Goal: Obtain resource: Download file/media

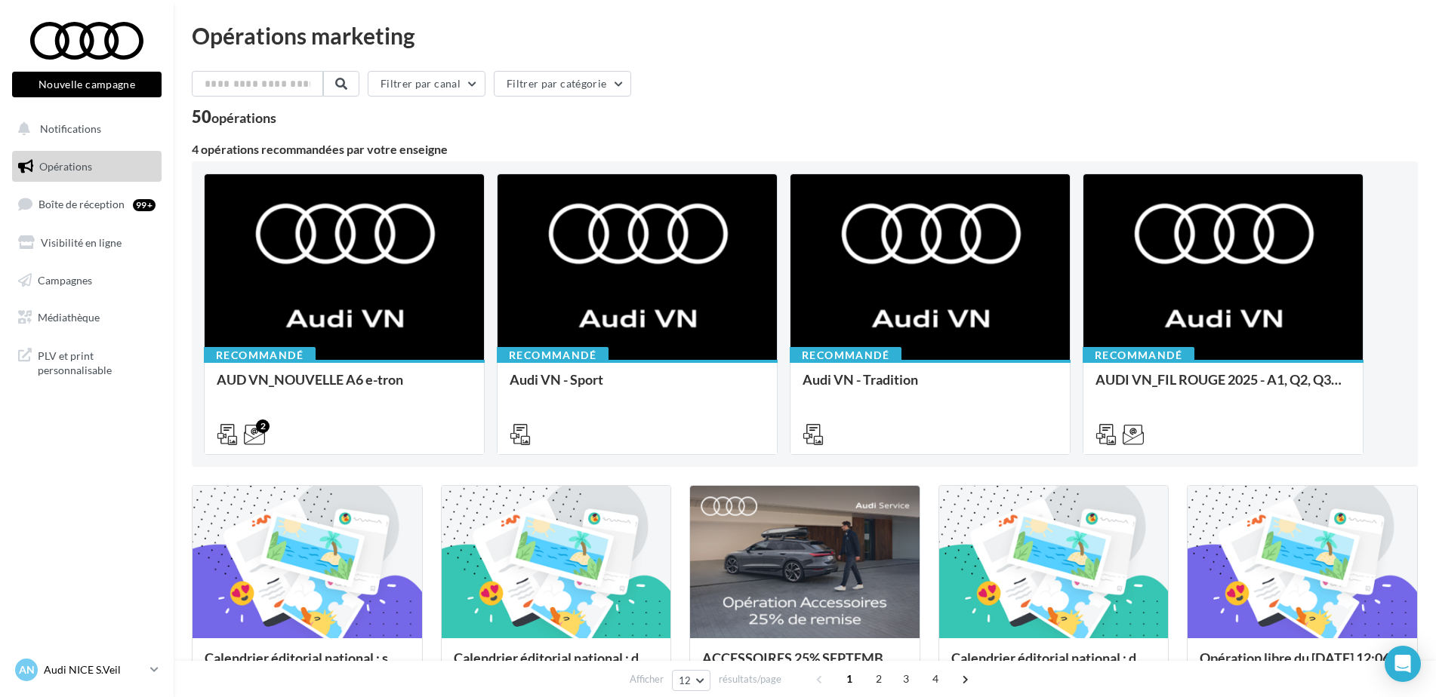
click at [119, 671] on p "Audi NICE S.Veil" at bounding box center [94, 670] width 100 height 15
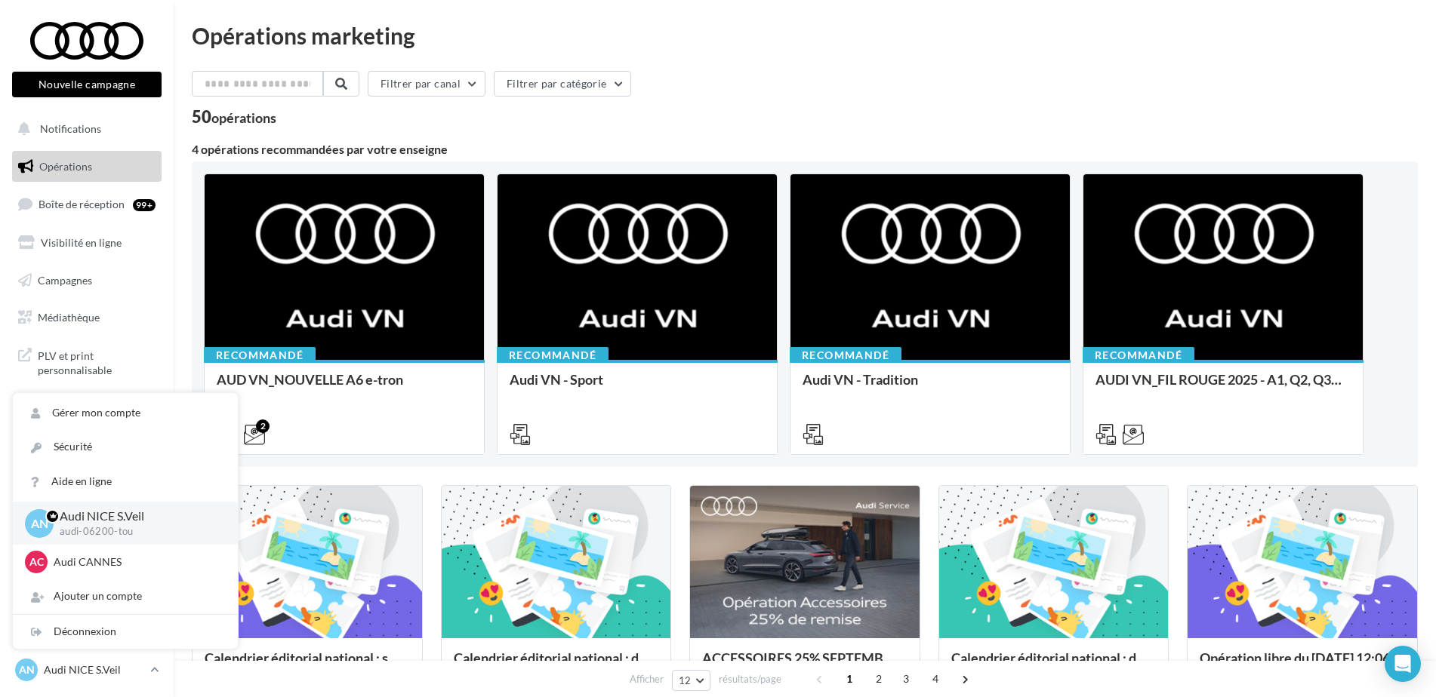
click at [860, 82] on div "Filtrer par canal Filtrer par catégorie" at bounding box center [805, 87] width 1226 height 32
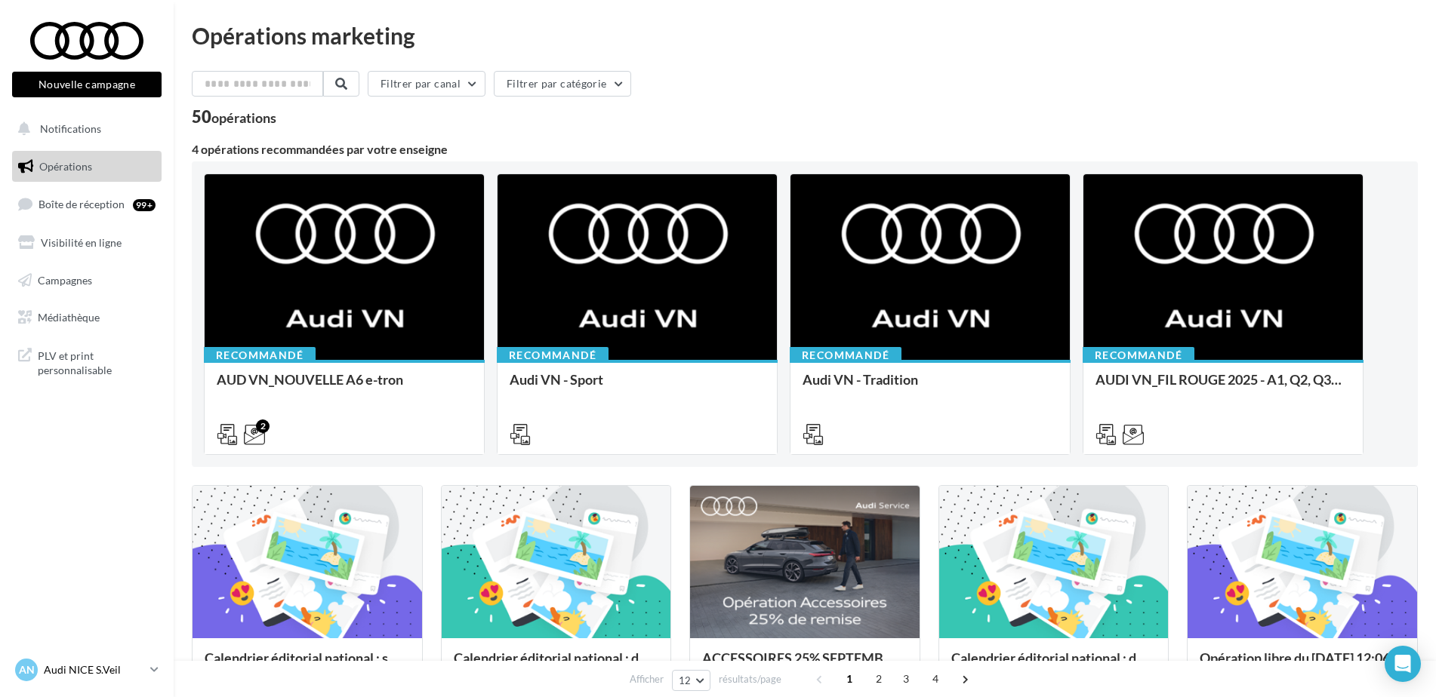
click at [97, 665] on p "Audi NICE S.Veil" at bounding box center [94, 670] width 100 height 15
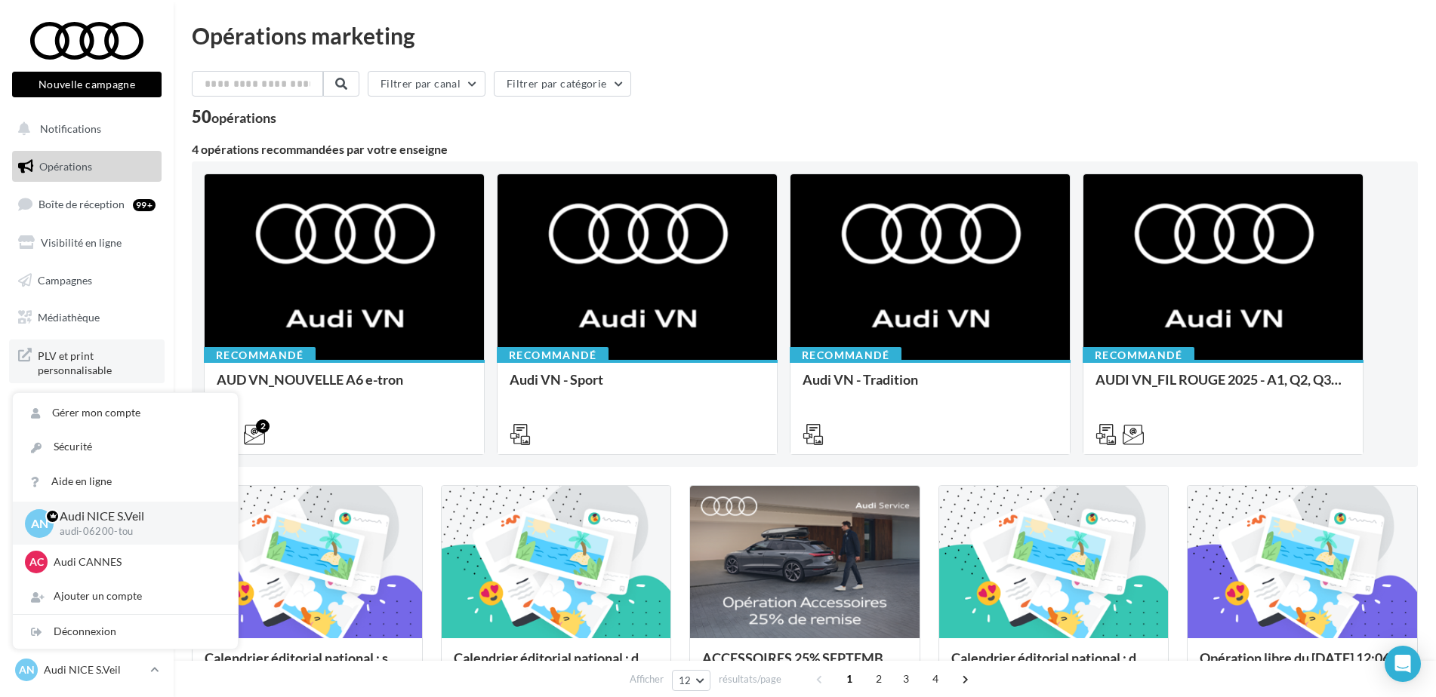
click at [86, 377] on span "PLV et print personnalisable" at bounding box center [97, 362] width 118 height 32
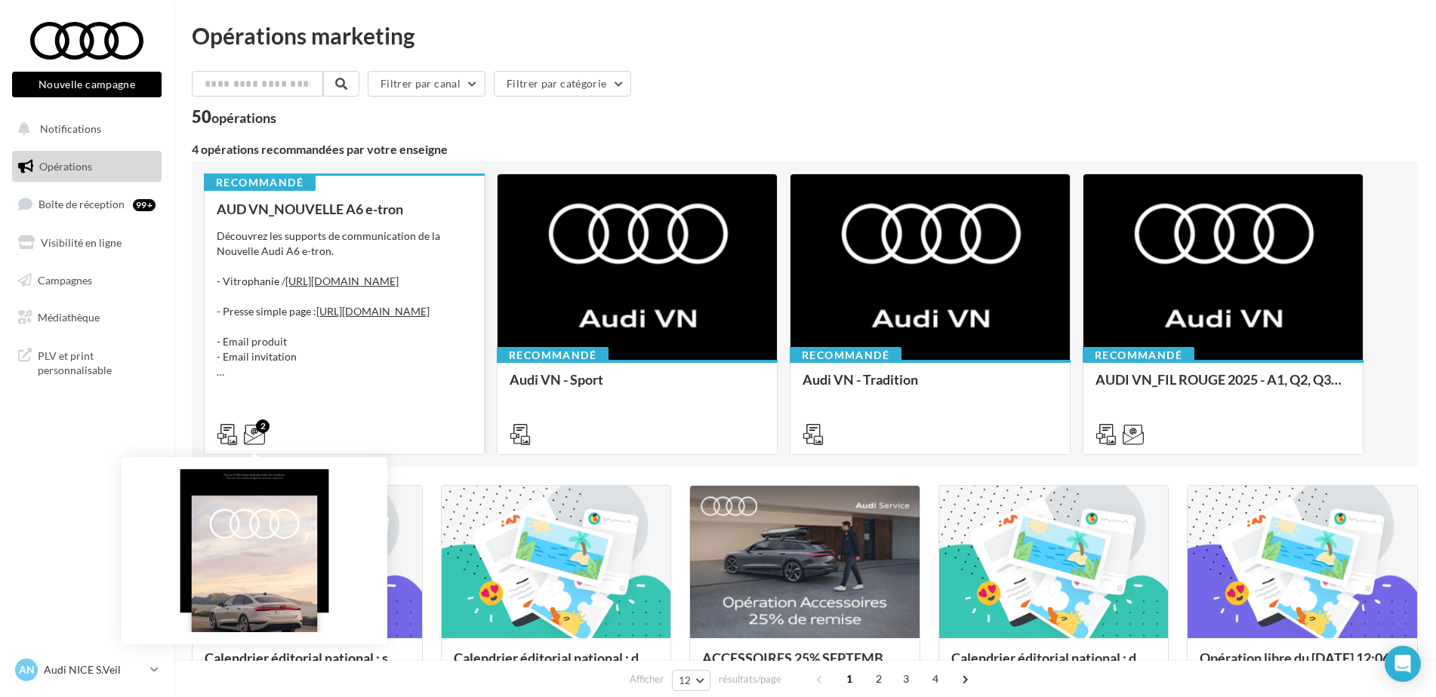
click at [260, 438] on icon at bounding box center [254, 434] width 21 height 21
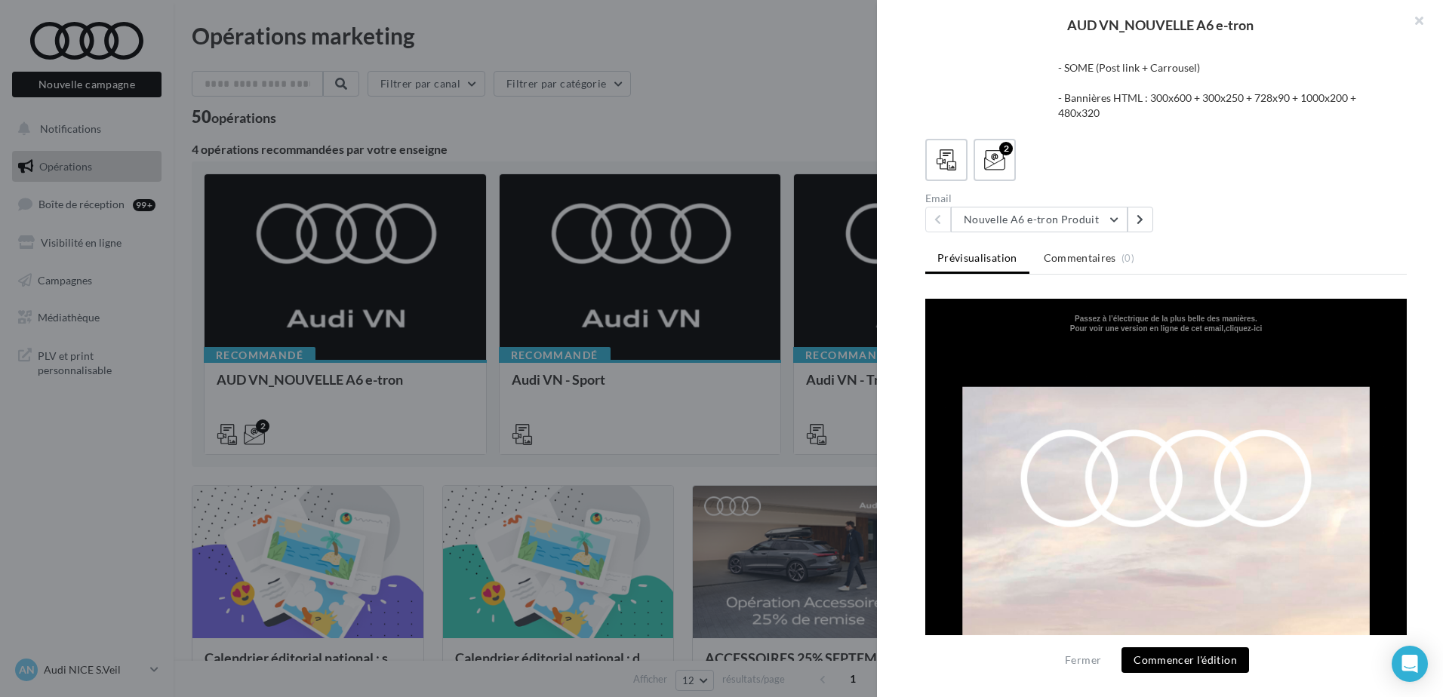
drag, startPoint x: 1164, startPoint y: 488, endPoint x: 1028, endPoint y: 454, distance: 140.2
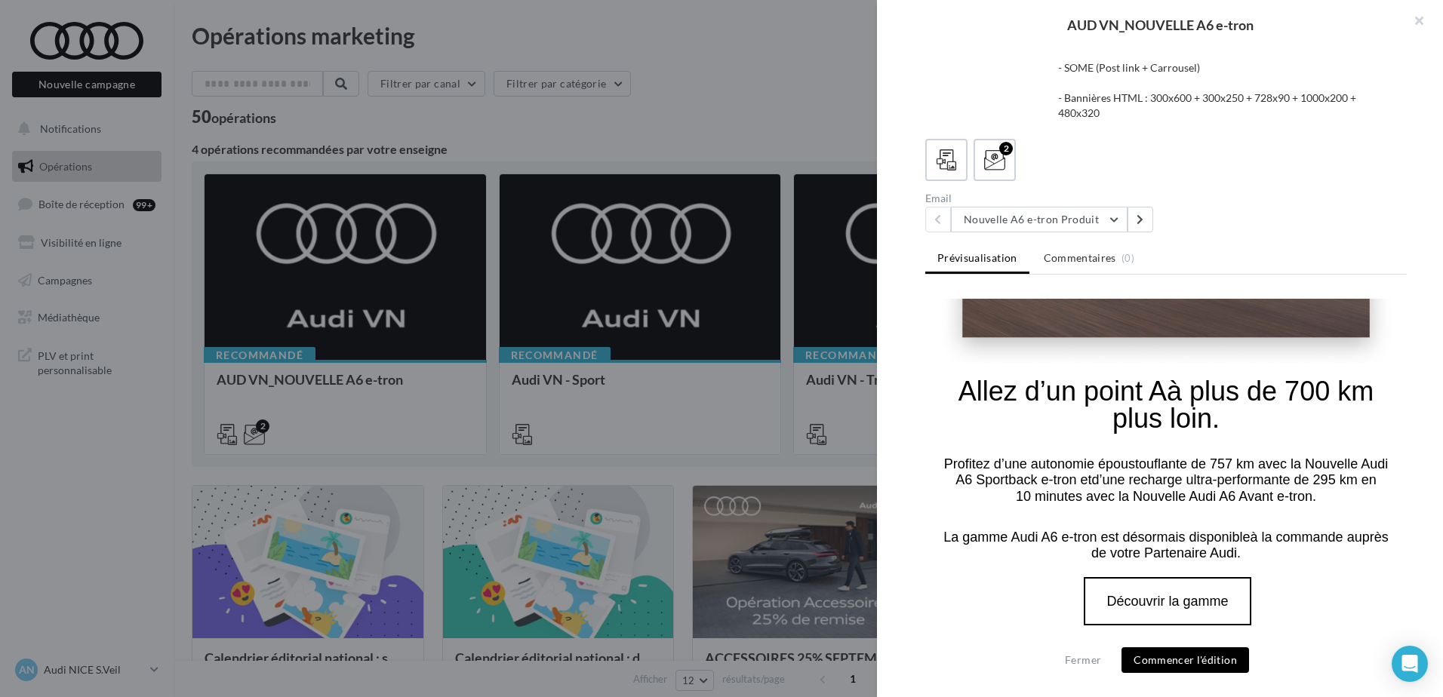
scroll to position [604, 0]
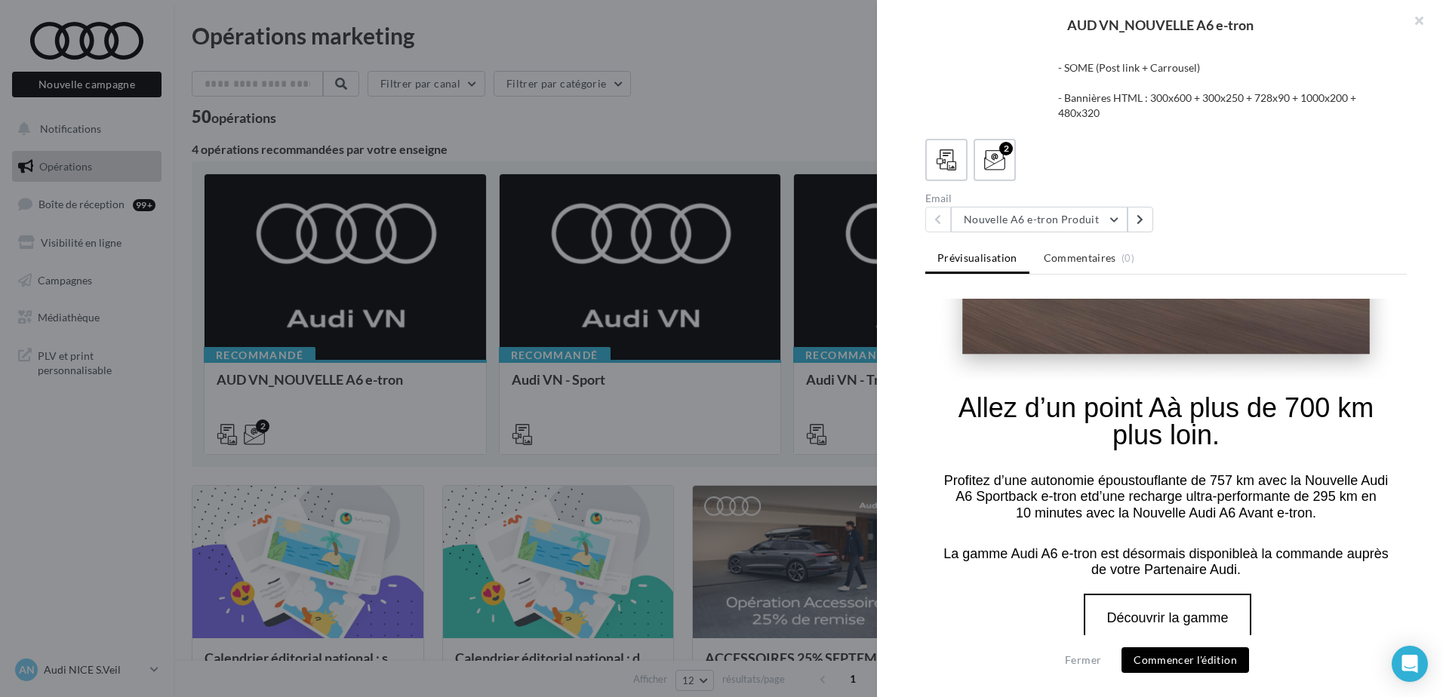
drag, startPoint x: 1127, startPoint y: 427, endPoint x: 1159, endPoint y: 589, distance: 164.6
click at [1284, 556] on tbody "Allez d’un point A à plus de 700 km plus loin. Découvrir la gamme" at bounding box center [1166, 522] width 482 height 285
click at [1173, 522] on td "La gamme Audi A6 e-tron est désormais disponible à la commande auprès de votre …" at bounding box center [1166, 558] width 482 height 72
click at [1187, 547] on font "La gamme Audi A6 e-tron est désormais disponible à la commande auprès de votre …" at bounding box center [1166, 563] width 445 height 32
click at [1282, 594] on td "Découvrir la gamme" at bounding box center [1166, 618] width 482 height 48
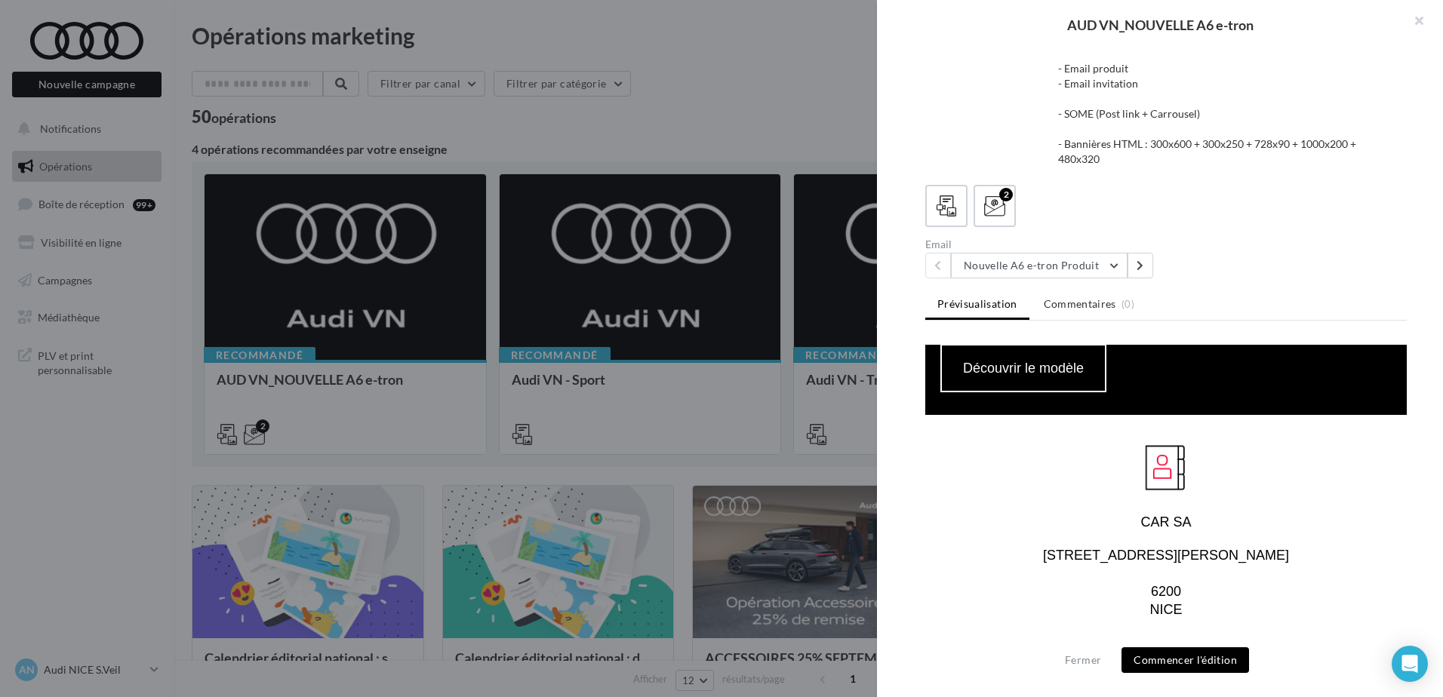
scroll to position [0, 0]
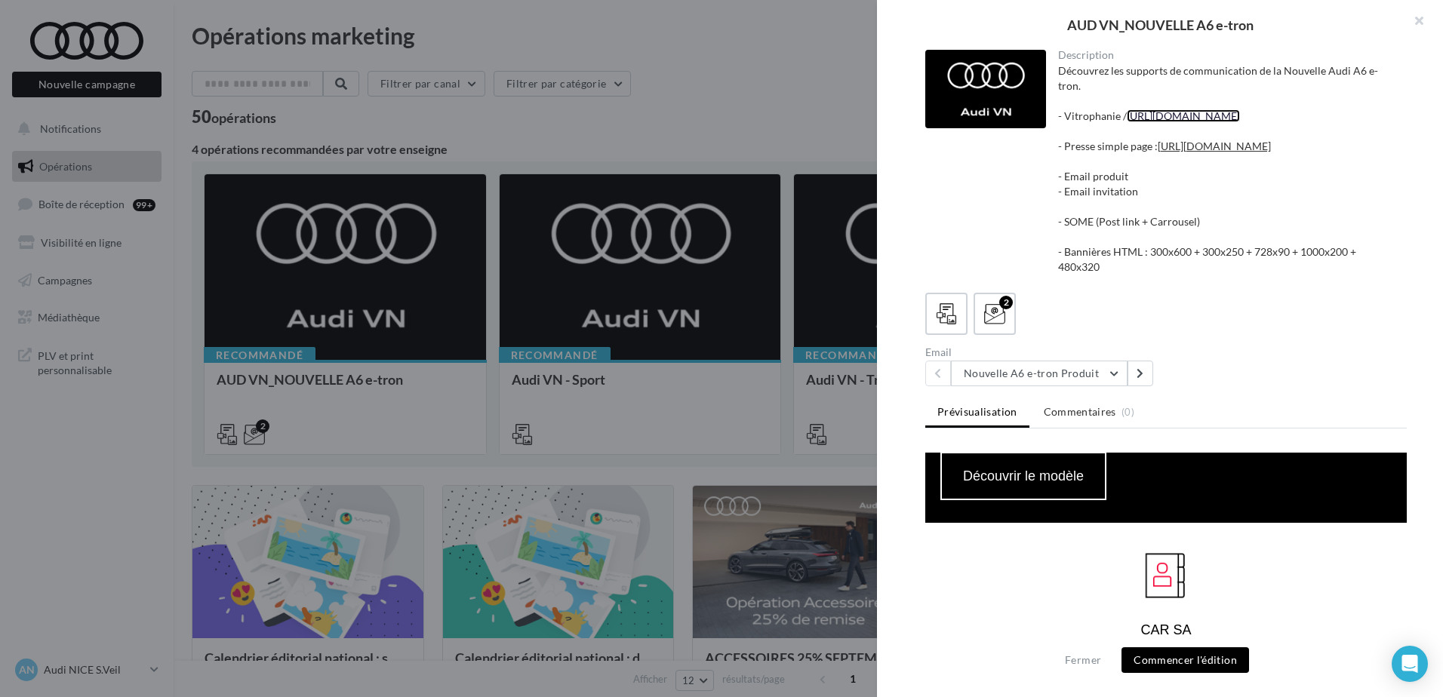
click at [1155, 122] on link "https://audi.get-it-solutions.com/accueil/10346-.html?adtoken=8e8204871222da9a7…" at bounding box center [1183, 115] width 113 height 13
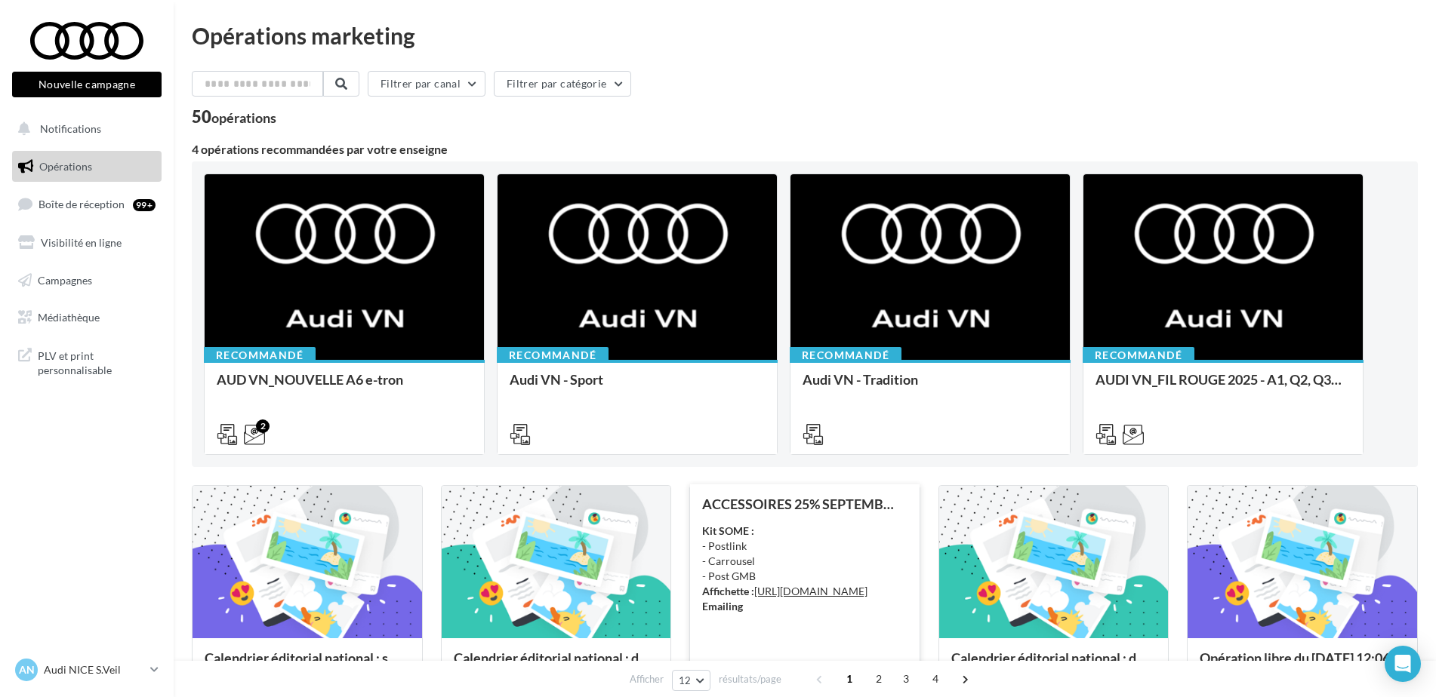
click at [713, 485] on div "ACCESSOIRES 25% SEPTEMBRE - AUDI SERVICE Kit SOME : - Postlink - Carrousel - Po…" at bounding box center [804, 609] width 231 height 248
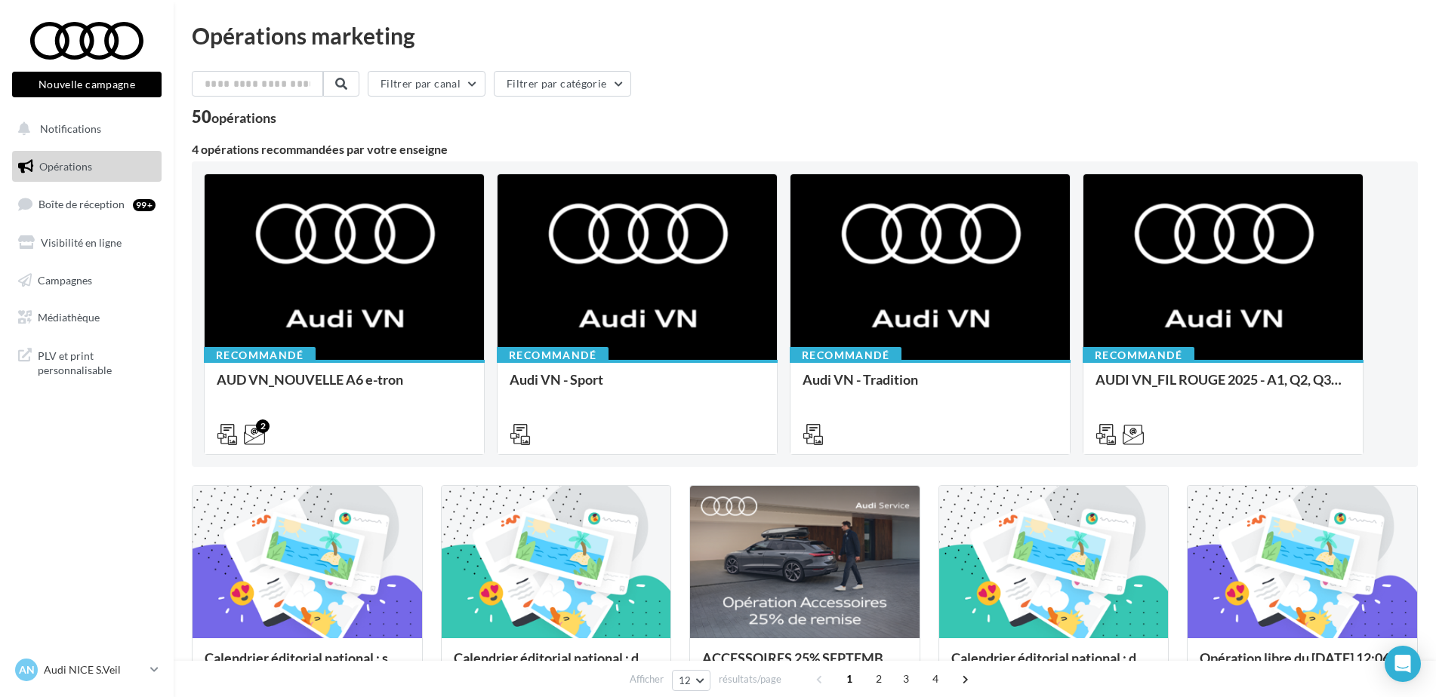
click at [696, 474] on div "Filtrer par canal Filtrer par catégorie 50 opérations 4 opérations recommandées…" at bounding box center [805, 693] width 1226 height 1244
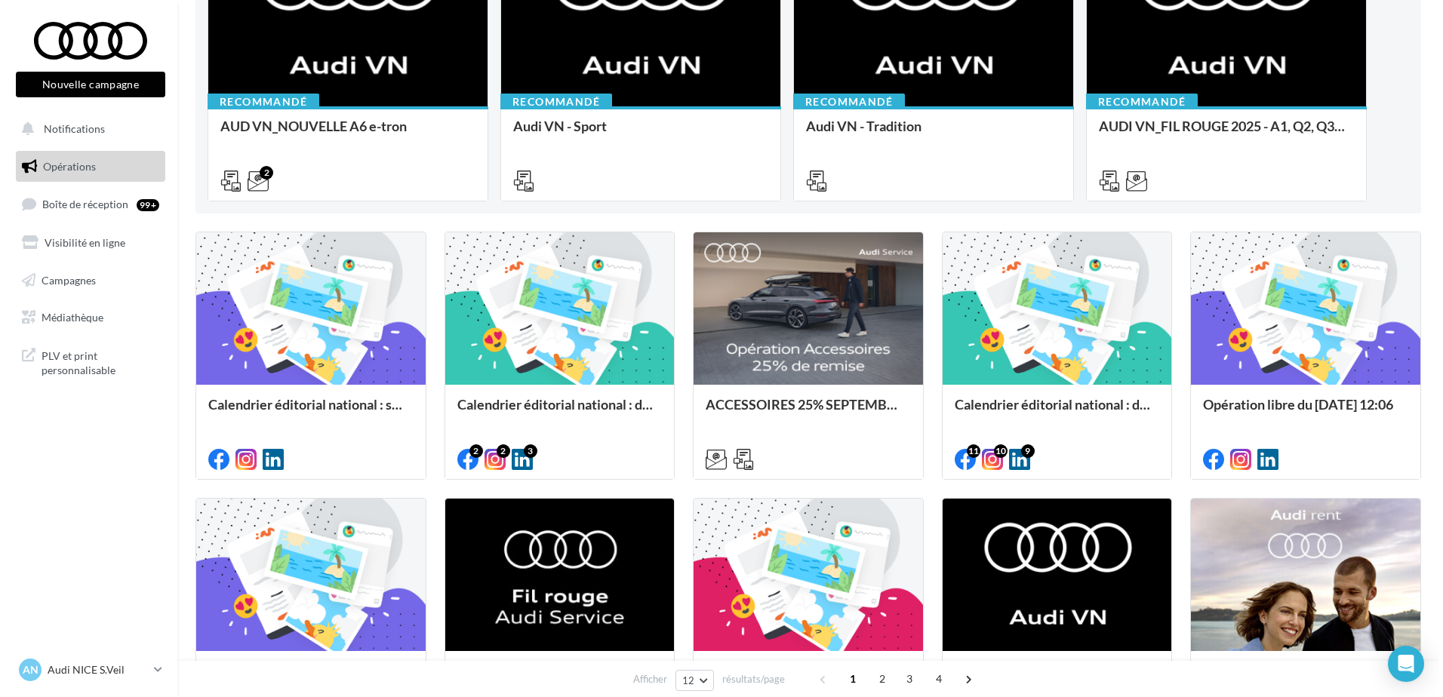
scroll to position [302, 0]
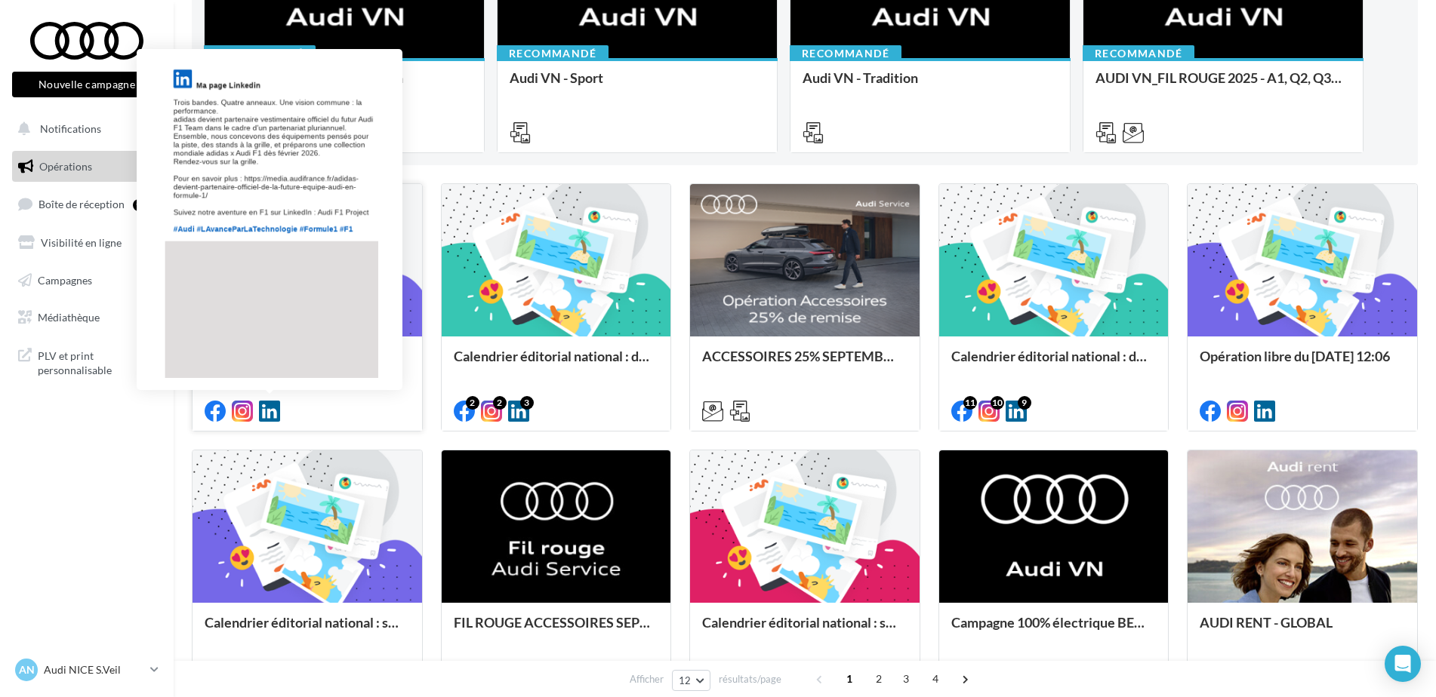
click at [268, 410] on icon at bounding box center [269, 411] width 21 height 21
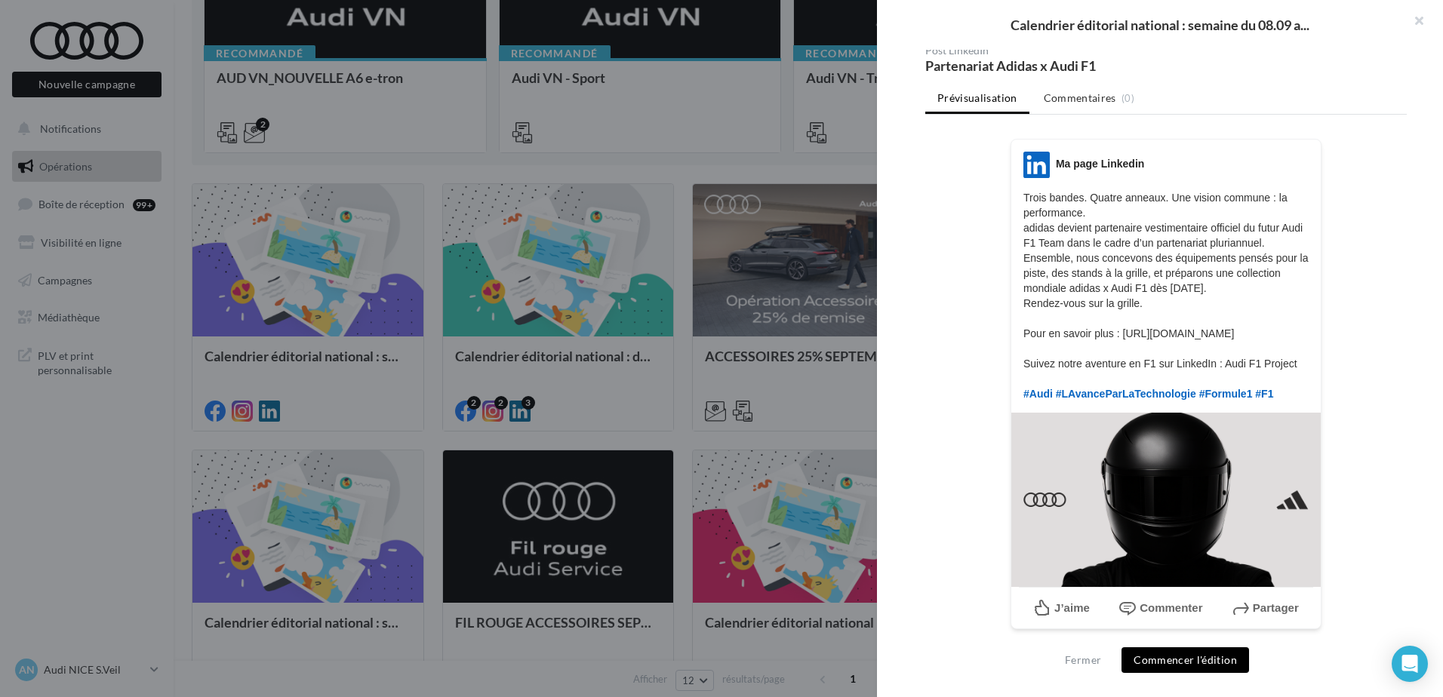
scroll to position [104, 0]
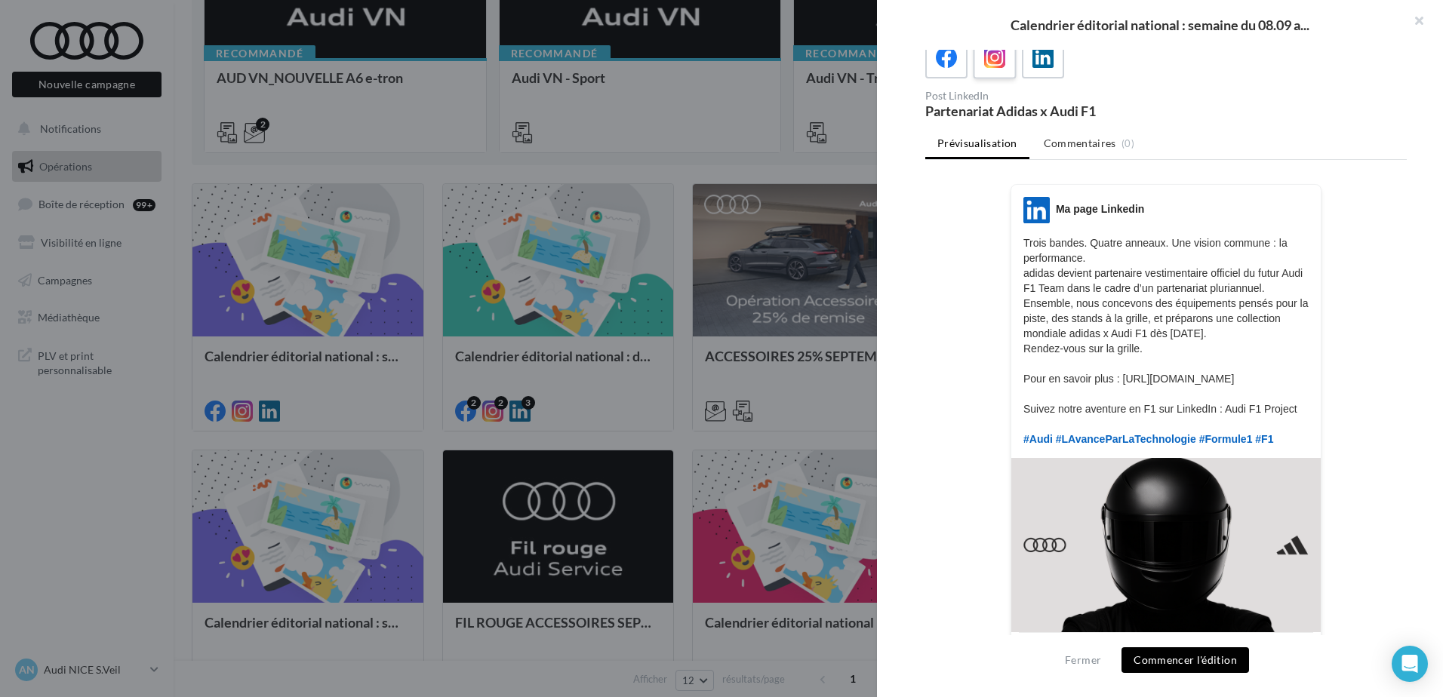
click at [990, 63] on icon at bounding box center [995, 58] width 22 height 22
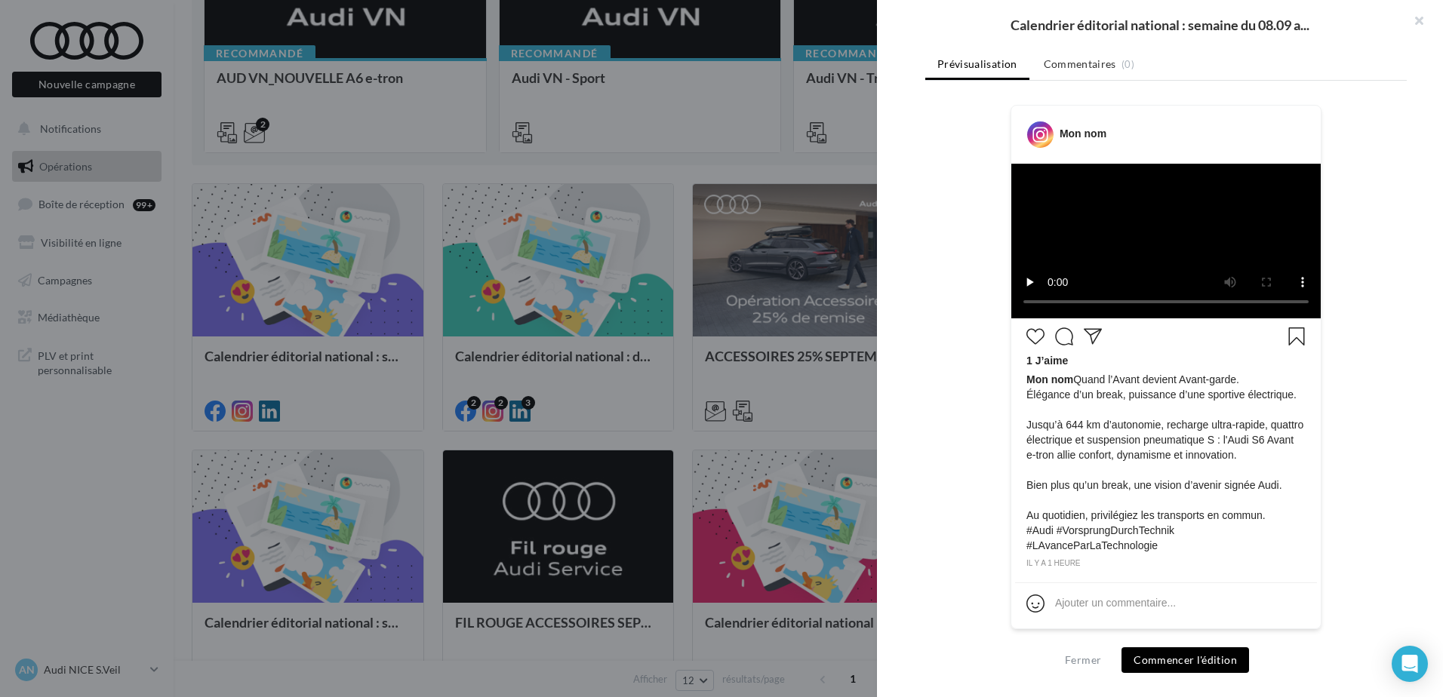
scroll to position [0, 0]
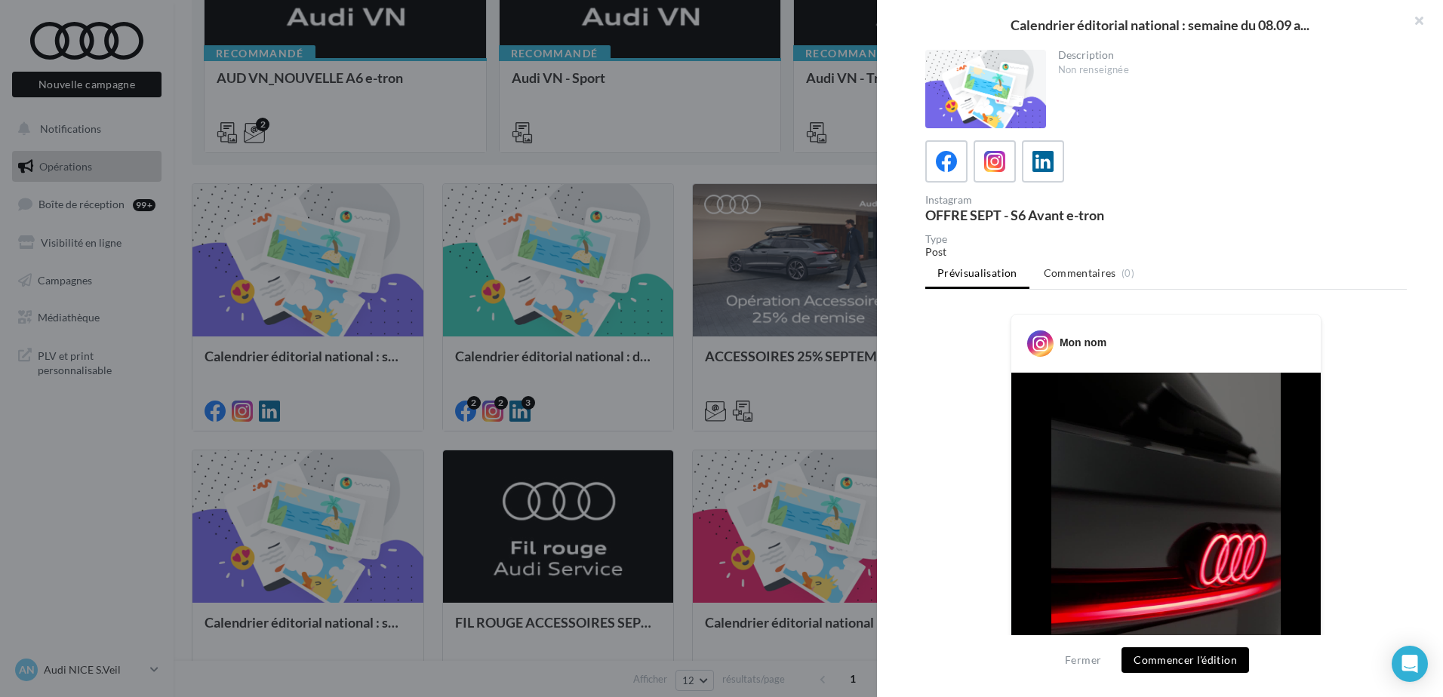
click at [695, 445] on div at bounding box center [721, 348] width 1443 height 697
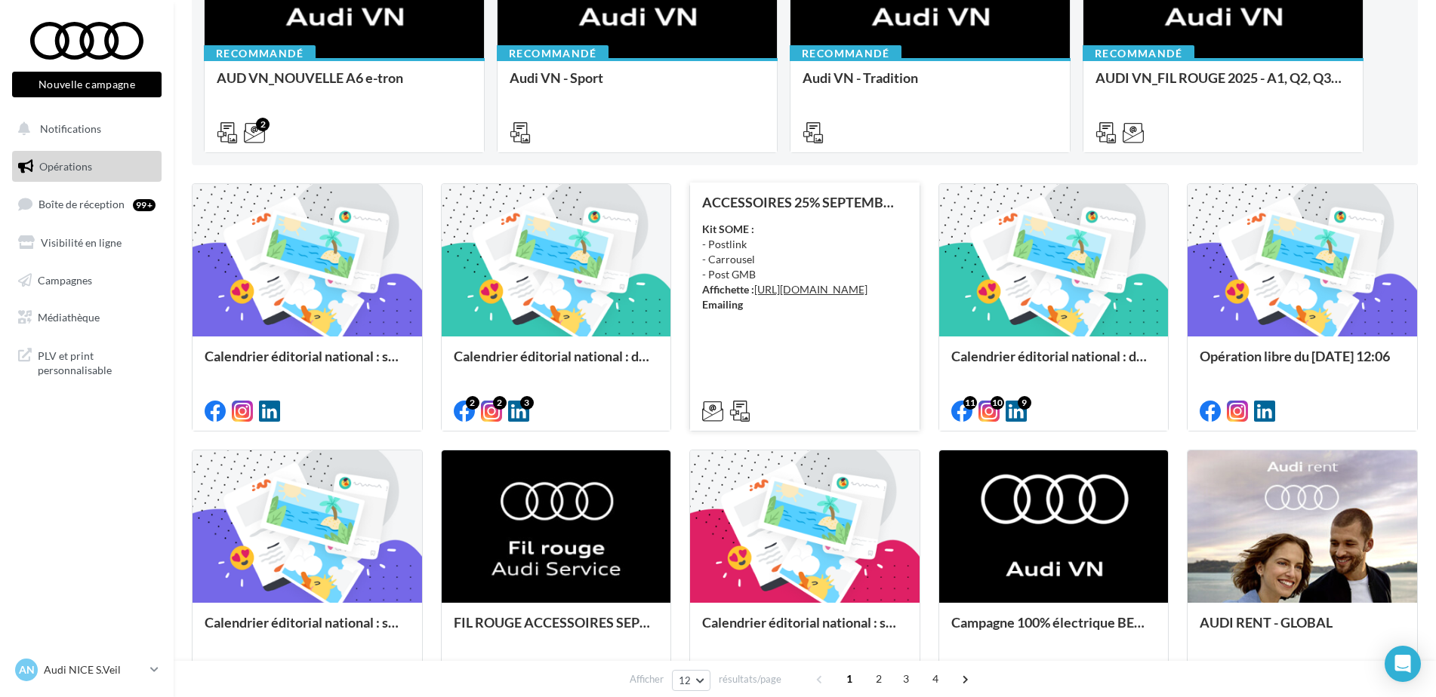
click at [734, 411] on icon at bounding box center [739, 411] width 21 height 21
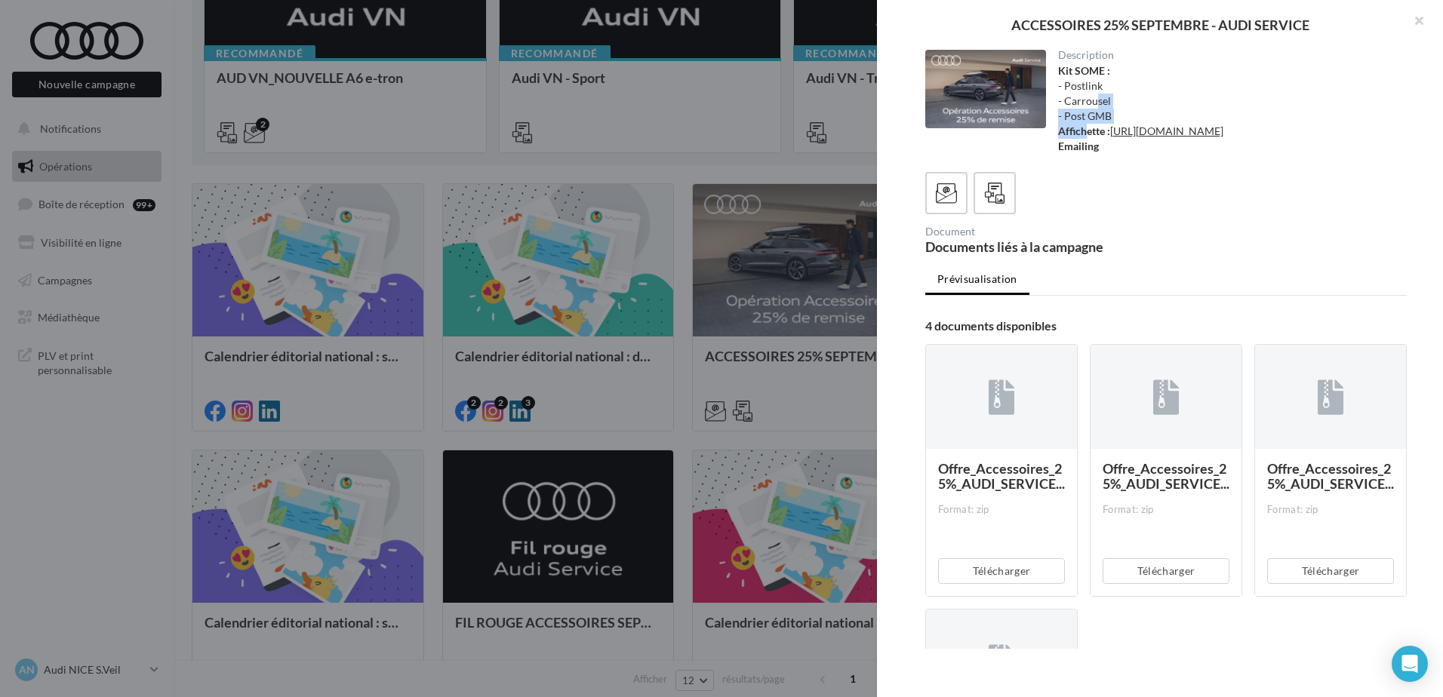
drag, startPoint x: 1090, startPoint y: 100, endPoint x: 1088, endPoint y: 128, distance: 28.0
click at [1088, 128] on div "Kit SOME : - Postlink - Carrousel - Post GMB Affichette : https://audi.get-it-s…" at bounding box center [1226, 108] width 337 height 91
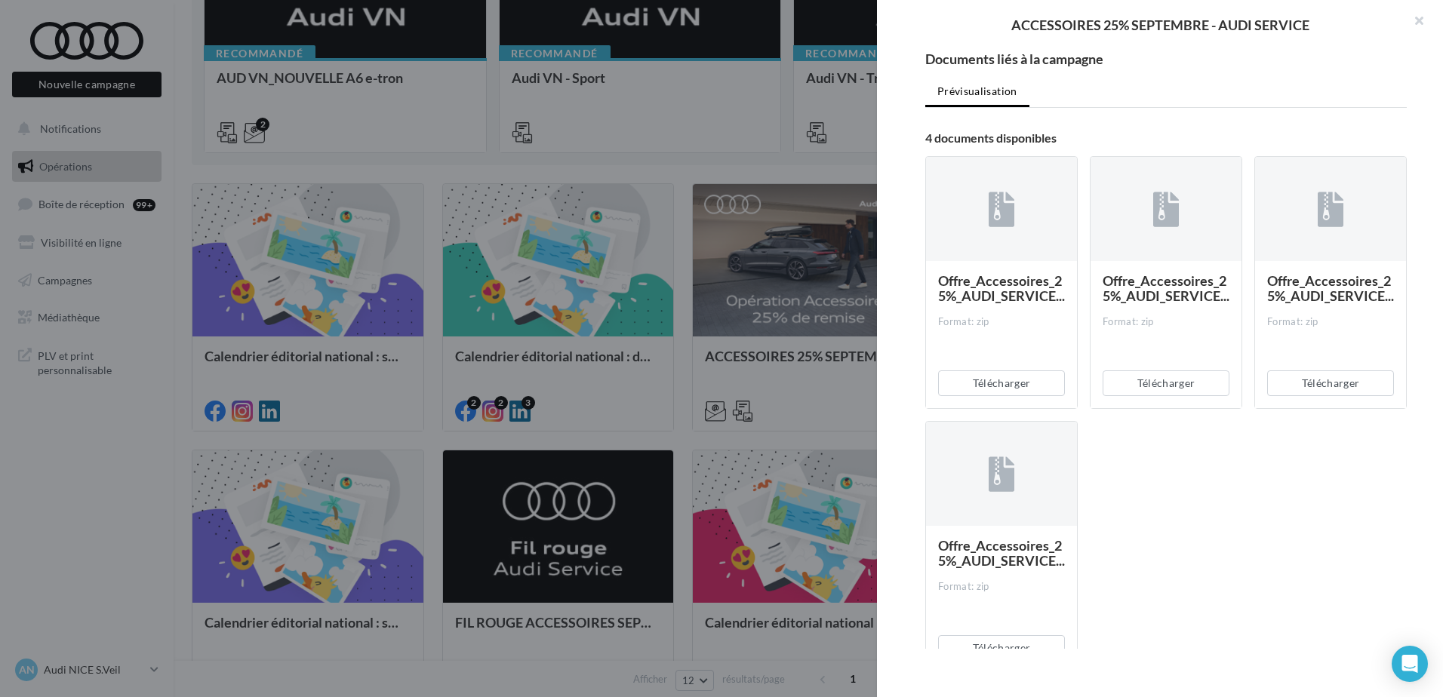
scroll to position [267, 0]
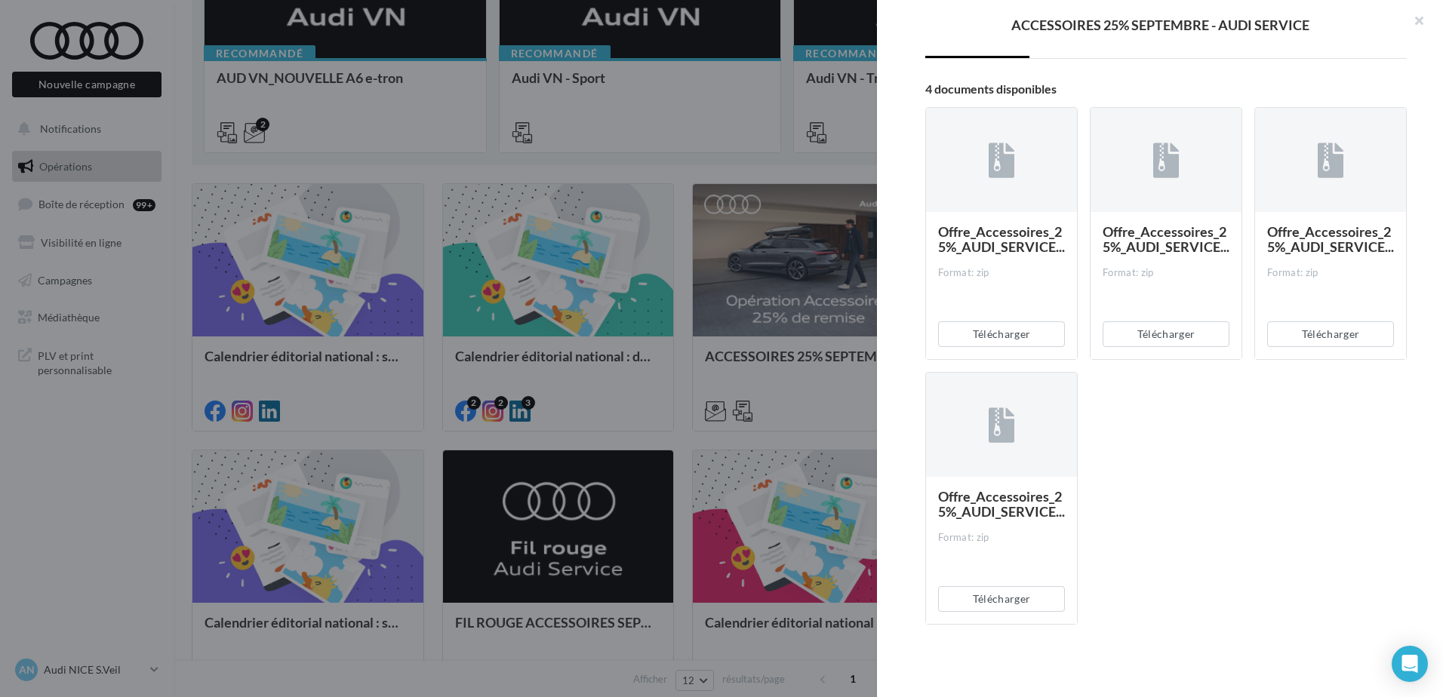
drag, startPoint x: 999, startPoint y: 514, endPoint x: 1006, endPoint y: 533, distance: 20.3
click at [1001, 515] on span "Offre_Accessoires_25%_AUDI_SERVICE..." at bounding box center [1001, 504] width 127 height 32
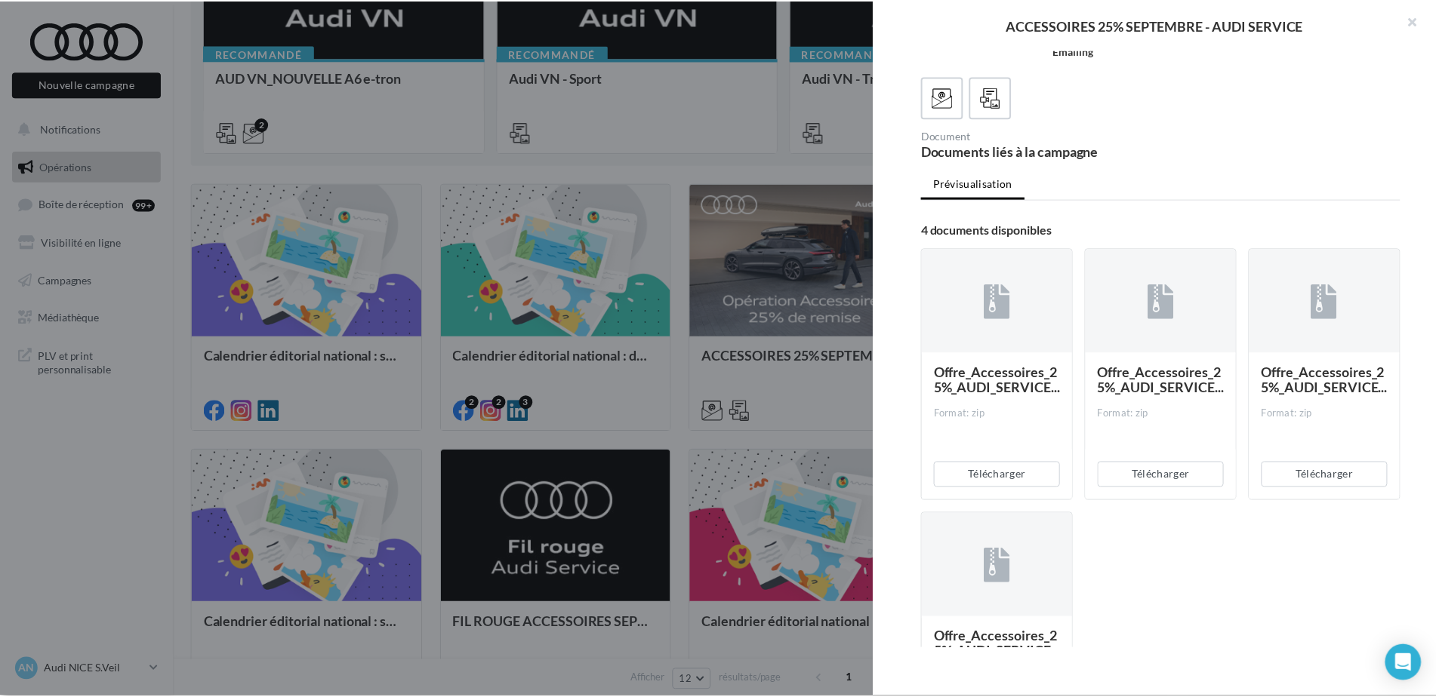
scroll to position [0, 0]
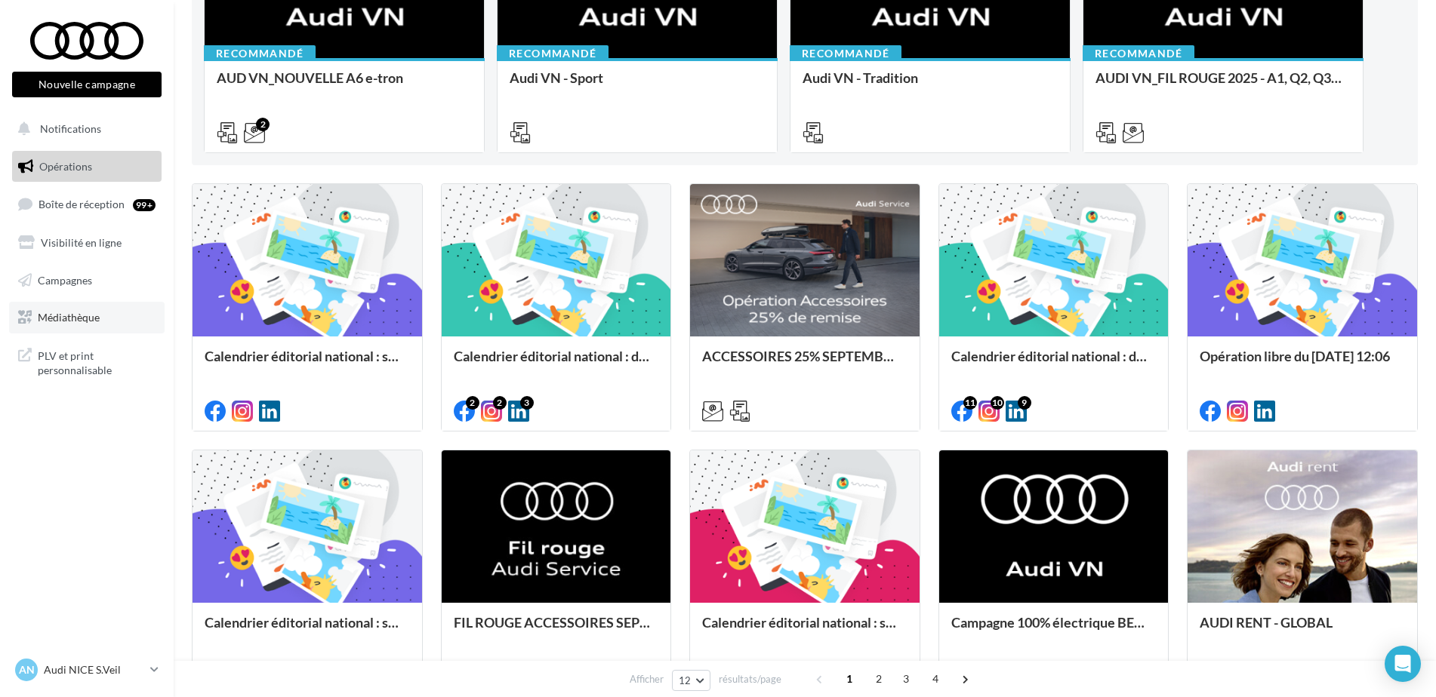
click at [63, 319] on span "Médiathèque" at bounding box center [69, 317] width 62 height 13
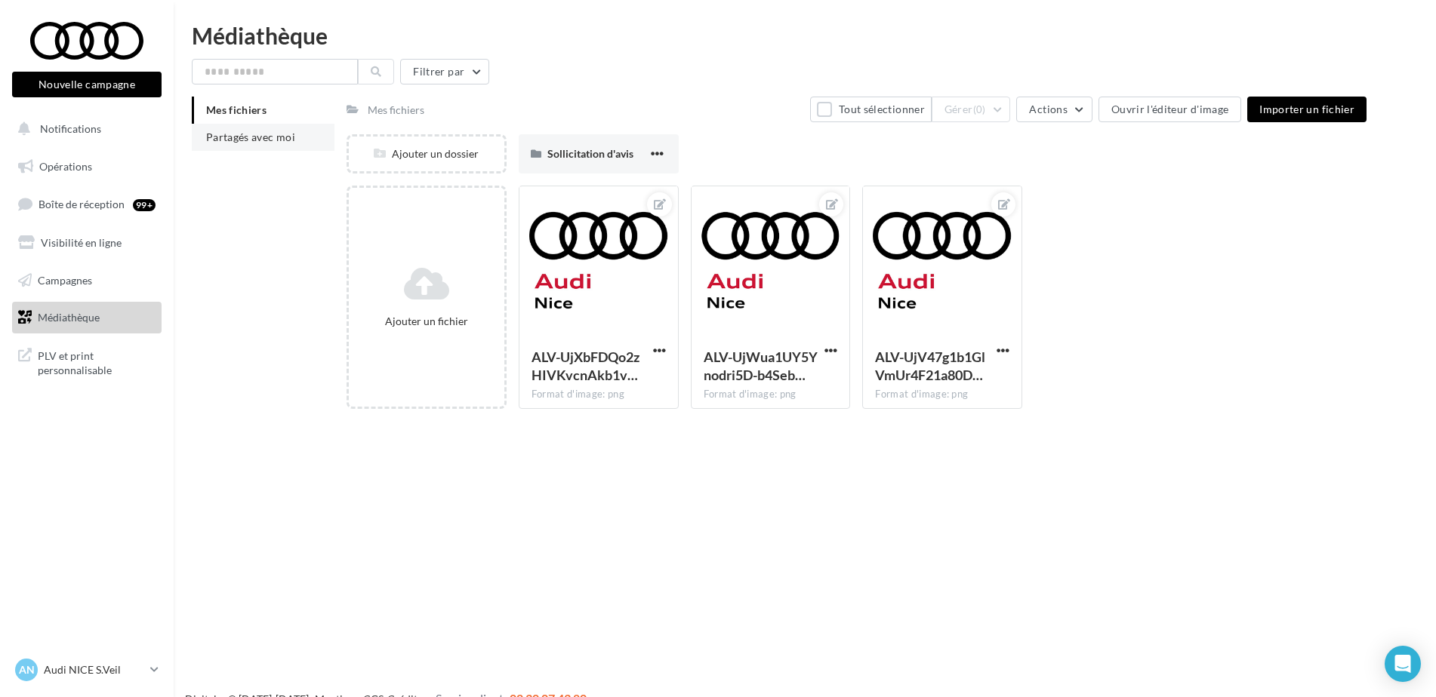
click at [255, 134] on span "Partagés avec moi" at bounding box center [250, 137] width 89 height 13
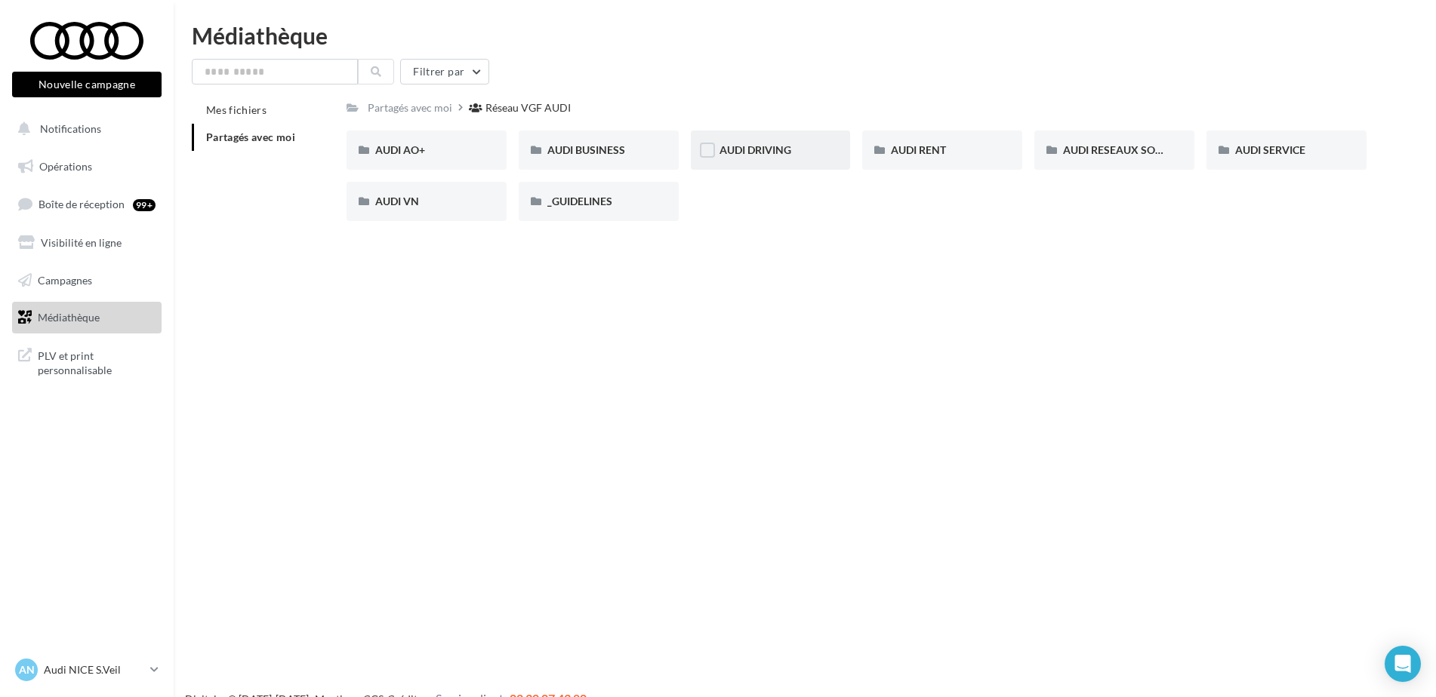
click at [741, 165] on div "AUDI DRIVING" at bounding box center [771, 150] width 160 height 39
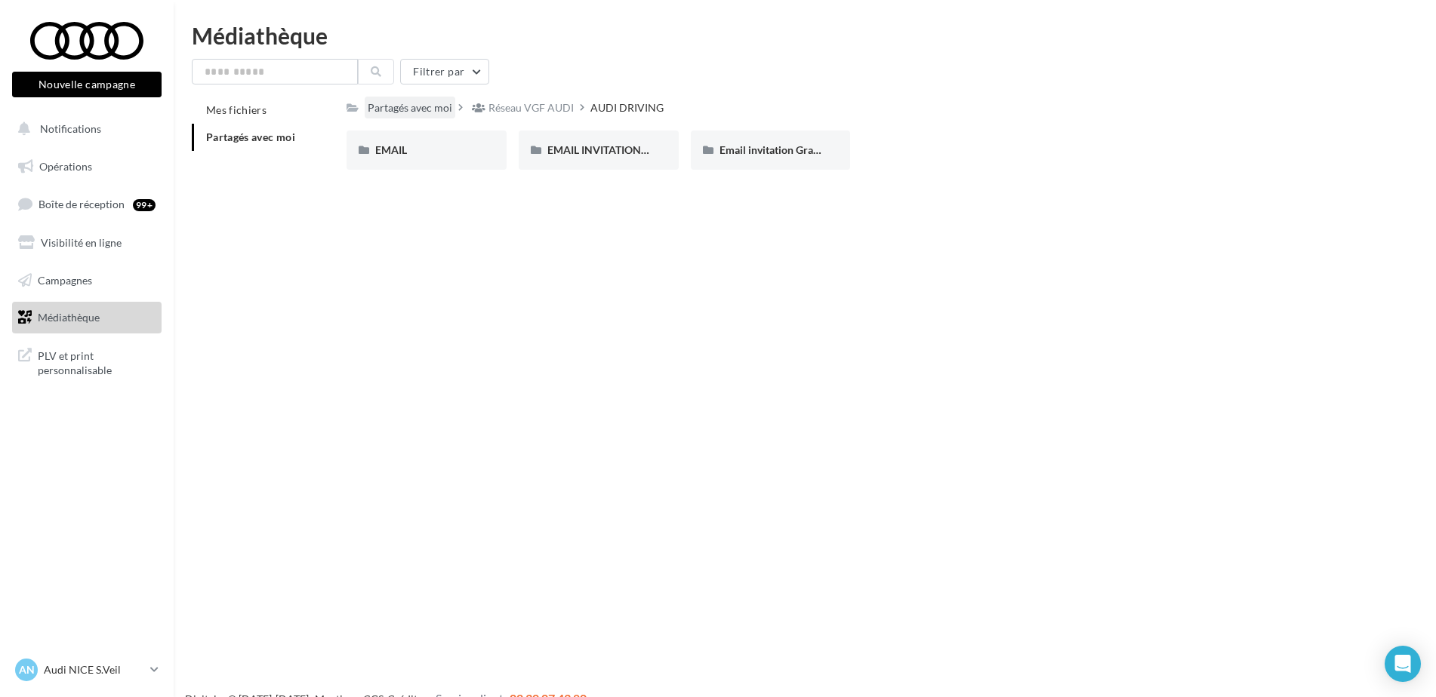
click at [421, 106] on div "Partagés avec moi" at bounding box center [410, 107] width 85 height 15
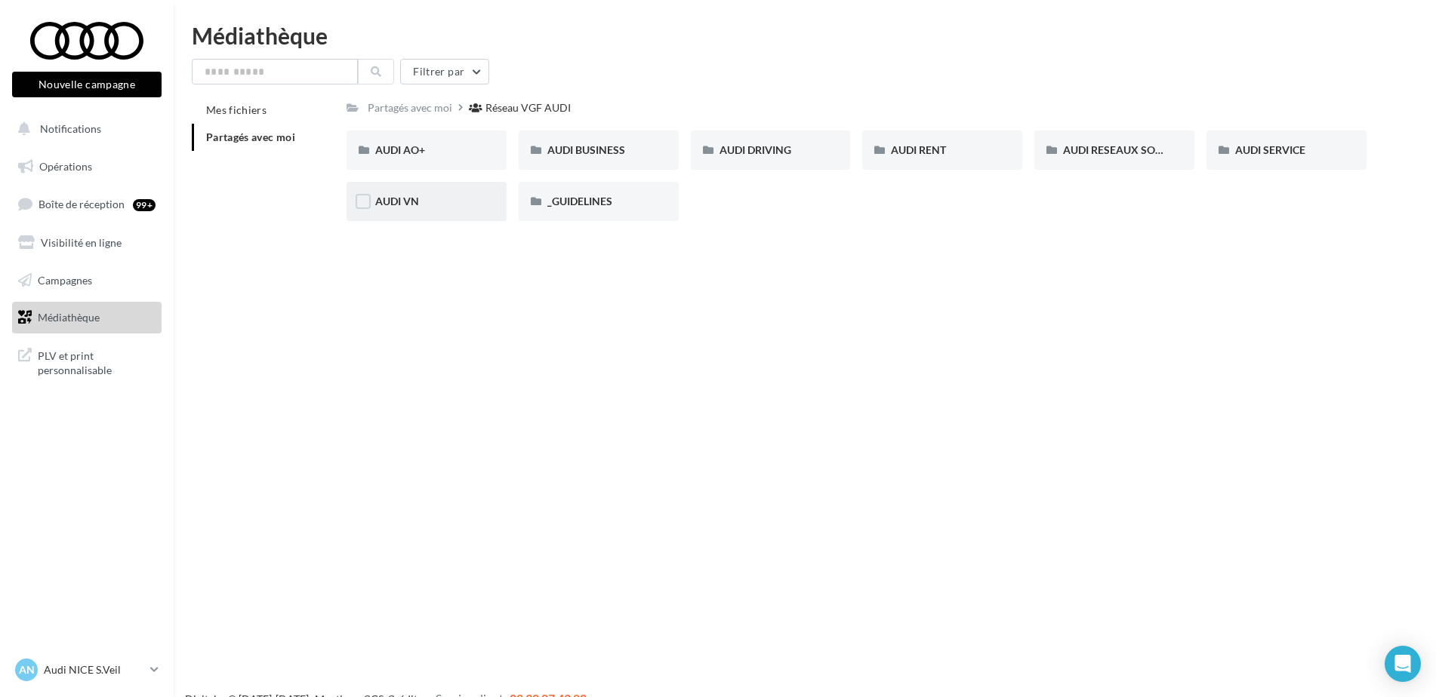
click at [441, 197] on div "AUDI VN" at bounding box center [426, 201] width 103 height 15
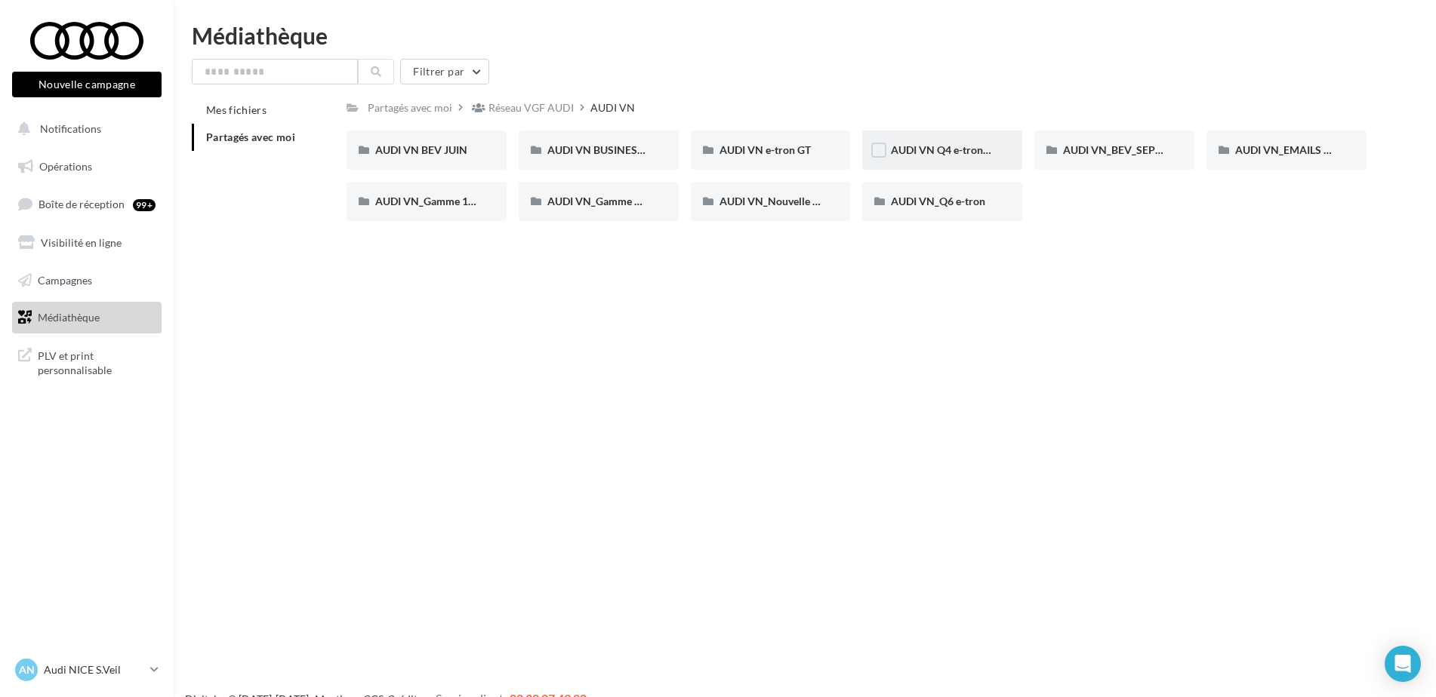
click at [948, 161] on div "AUDI VN Q4 e-tron sans offre" at bounding box center [942, 150] width 160 height 39
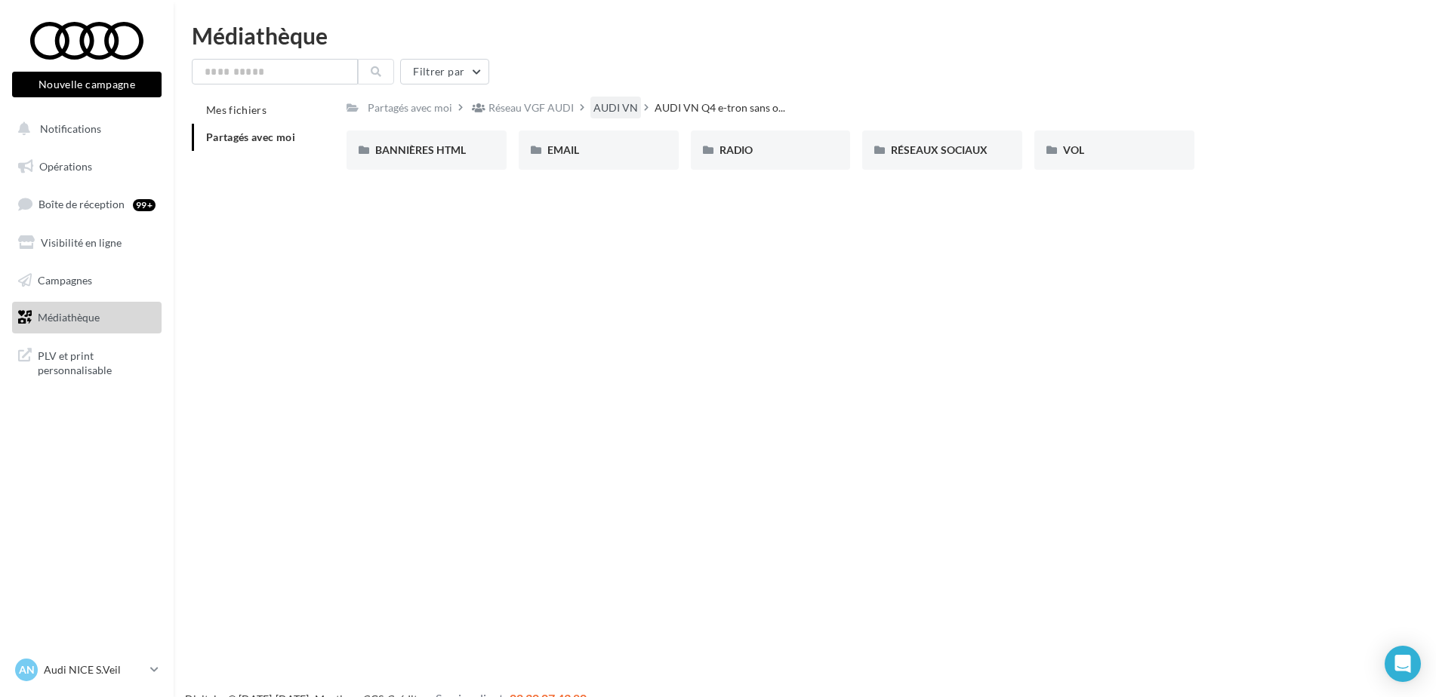
click at [619, 109] on div "AUDI VN" at bounding box center [615, 107] width 45 height 15
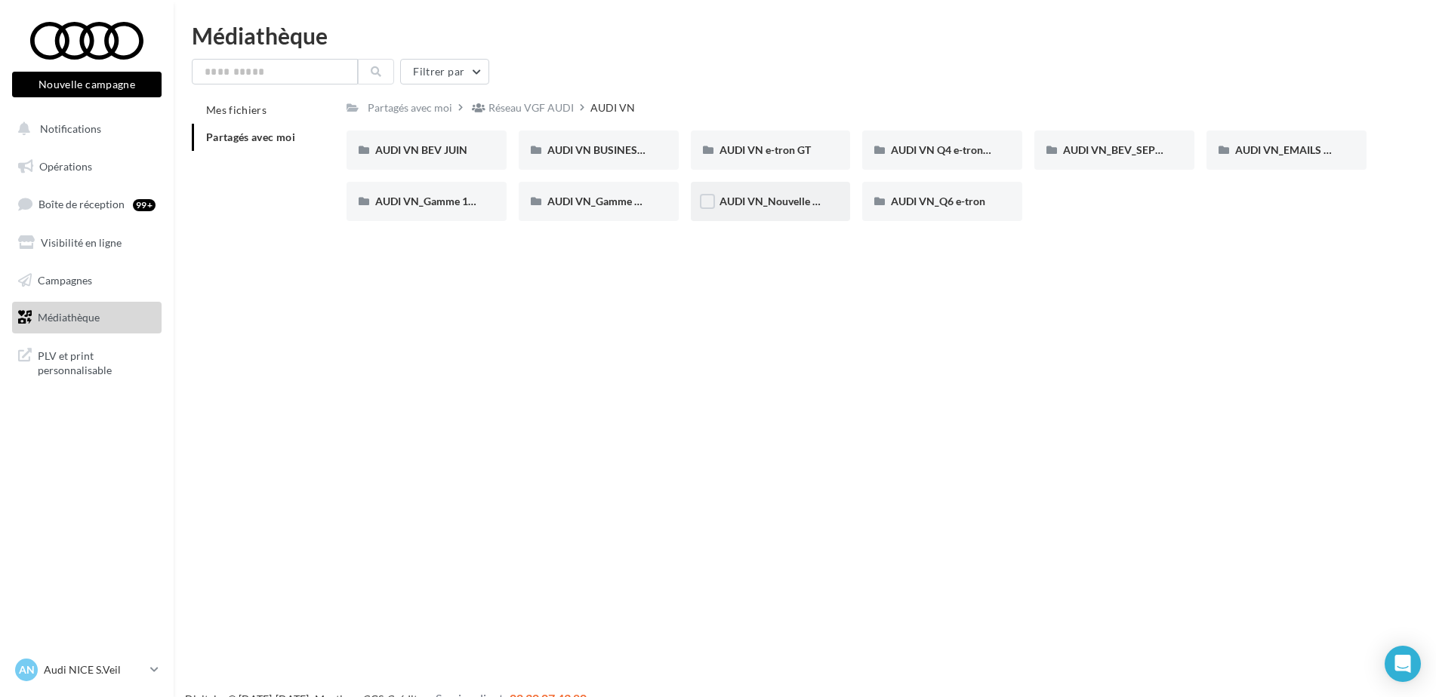
click at [821, 199] on span "AUDI VN_Nouvelle A6 e-tron" at bounding box center [788, 201] width 138 height 13
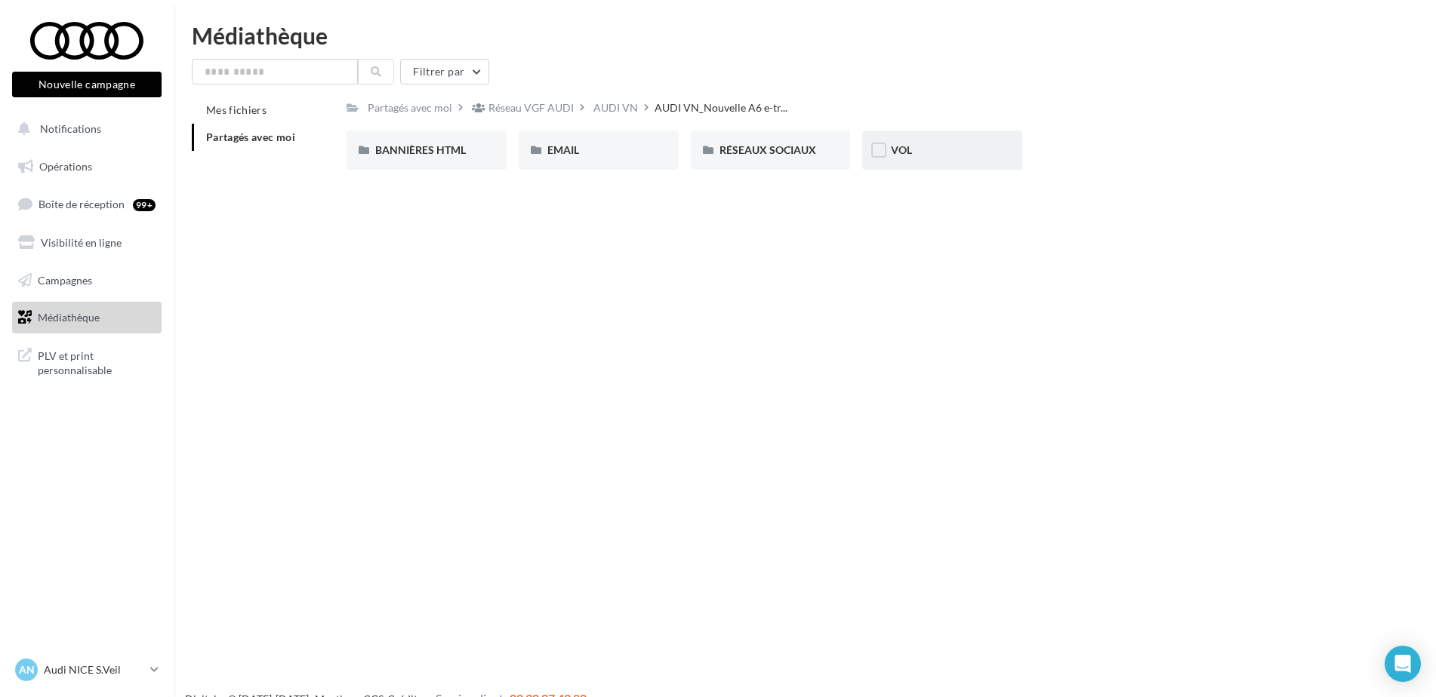
click at [902, 147] on span "VOL" at bounding box center [901, 149] width 21 height 13
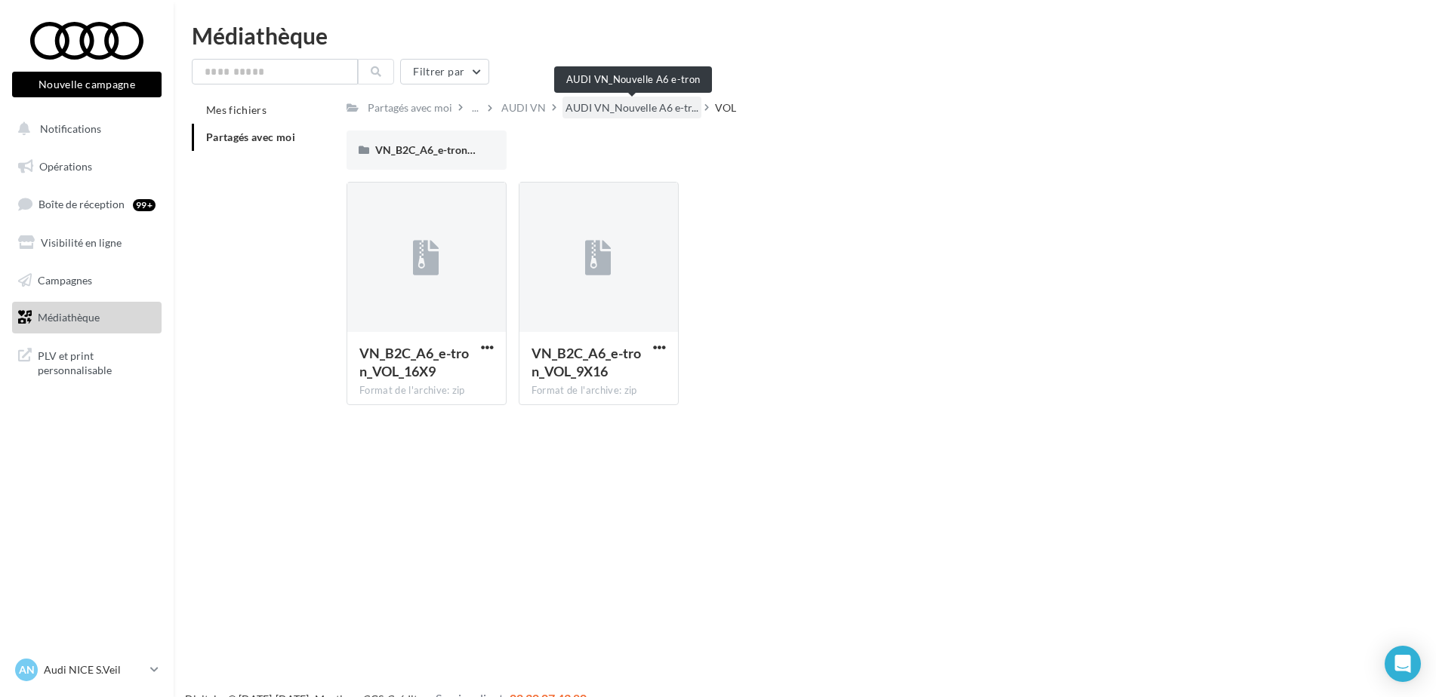
click at [656, 106] on span "AUDI VN_Nouvelle A6 e-tr..." at bounding box center [631, 107] width 133 height 15
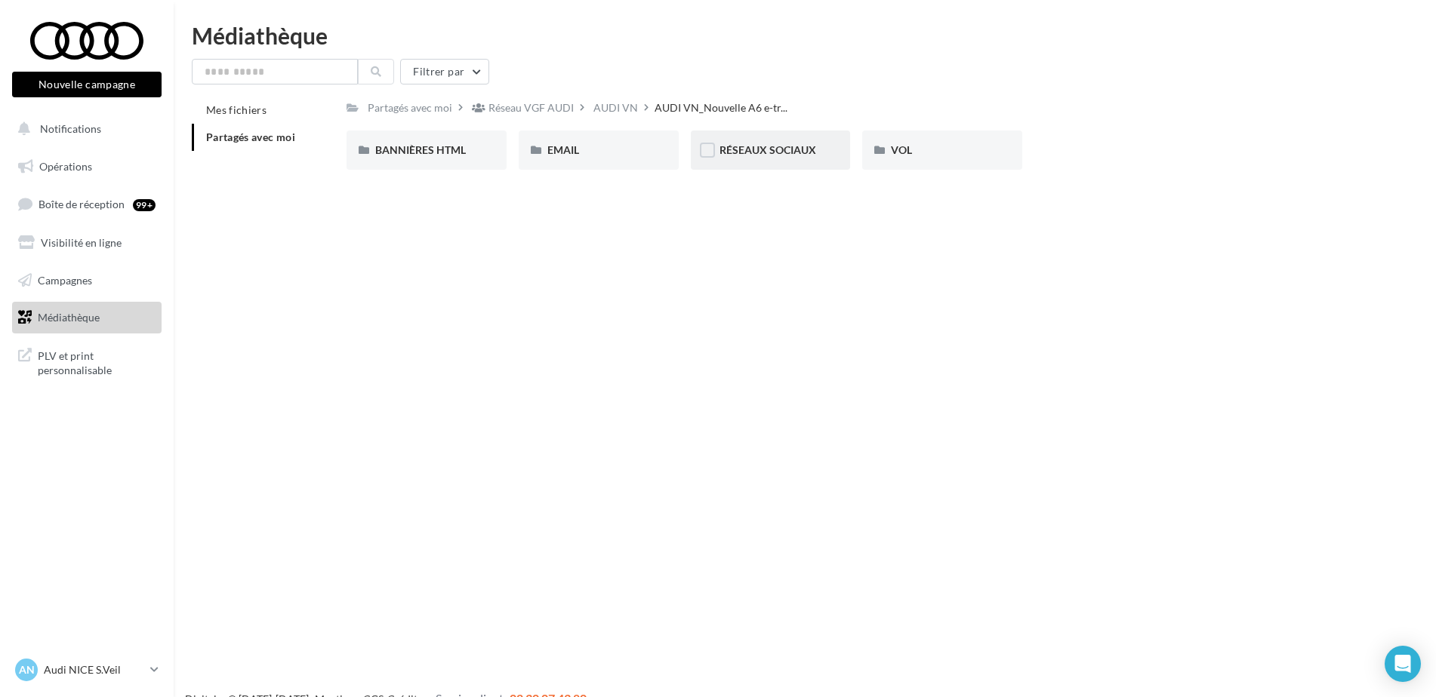
click at [758, 162] on div "RÉSEAUX SOCIAUX" at bounding box center [771, 150] width 160 height 39
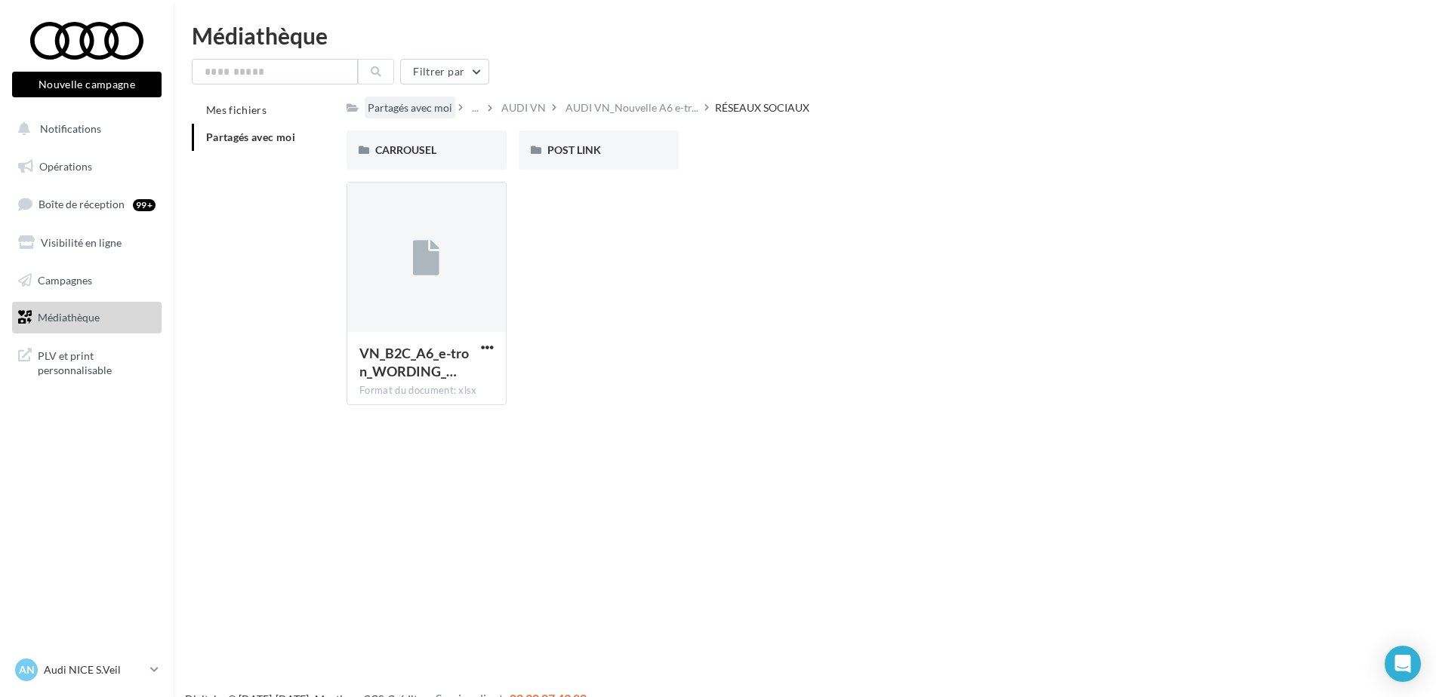
click at [435, 103] on div "Partagés avec moi" at bounding box center [410, 107] width 85 height 15
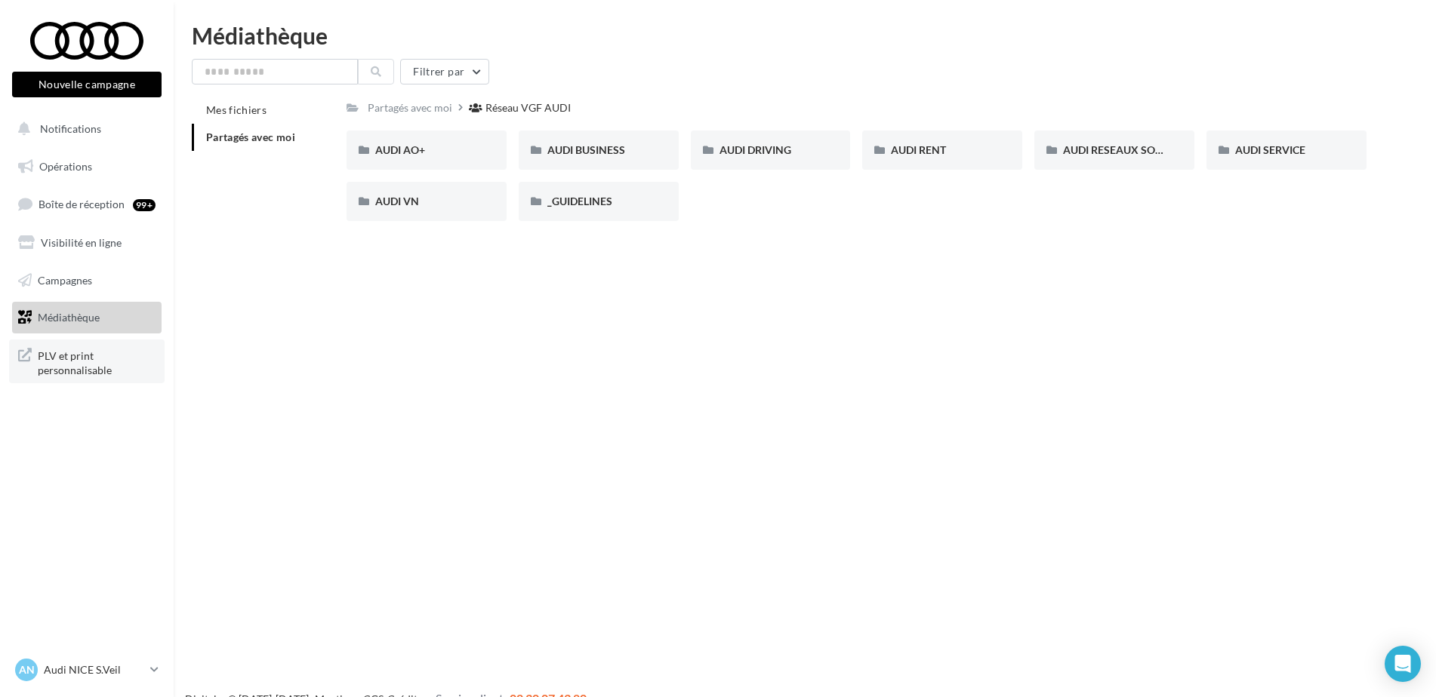
click at [60, 350] on span "PLV et print personnalisable" at bounding box center [97, 362] width 118 height 32
click at [73, 161] on span "Opérations" at bounding box center [65, 166] width 53 height 13
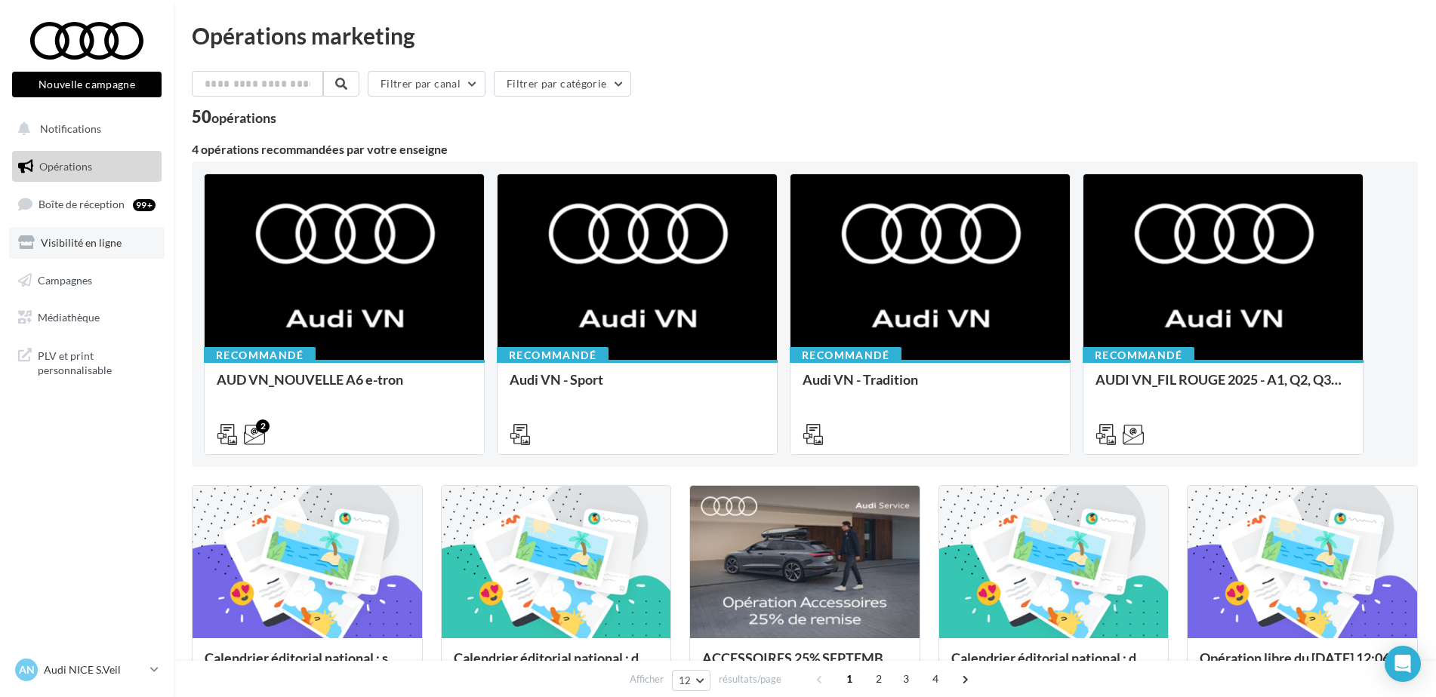
click at [48, 233] on link "Visibilité en ligne" at bounding box center [87, 243] width 156 height 32
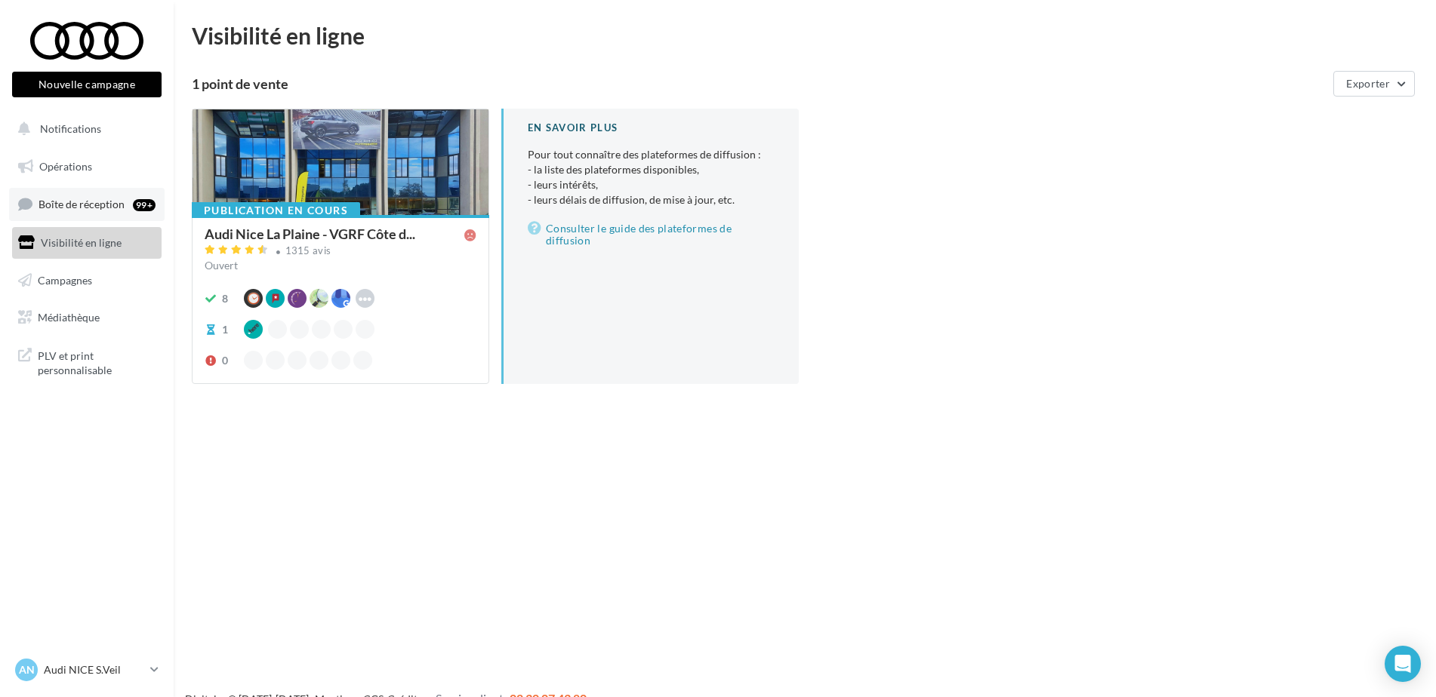
click at [23, 197] on icon at bounding box center [25, 204] width 14 height 20
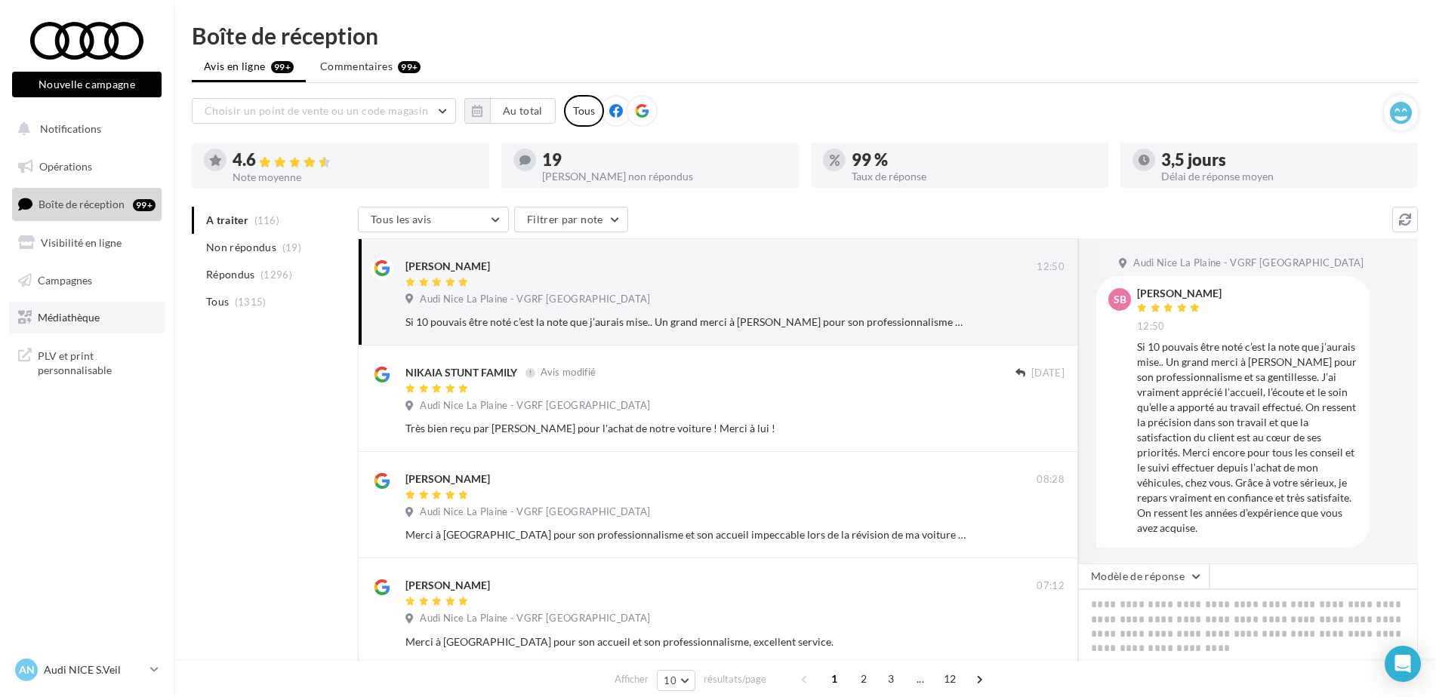
click at [38, 314] on span "Médiathèque" at bounding box center [69, 317] width 62 height 13
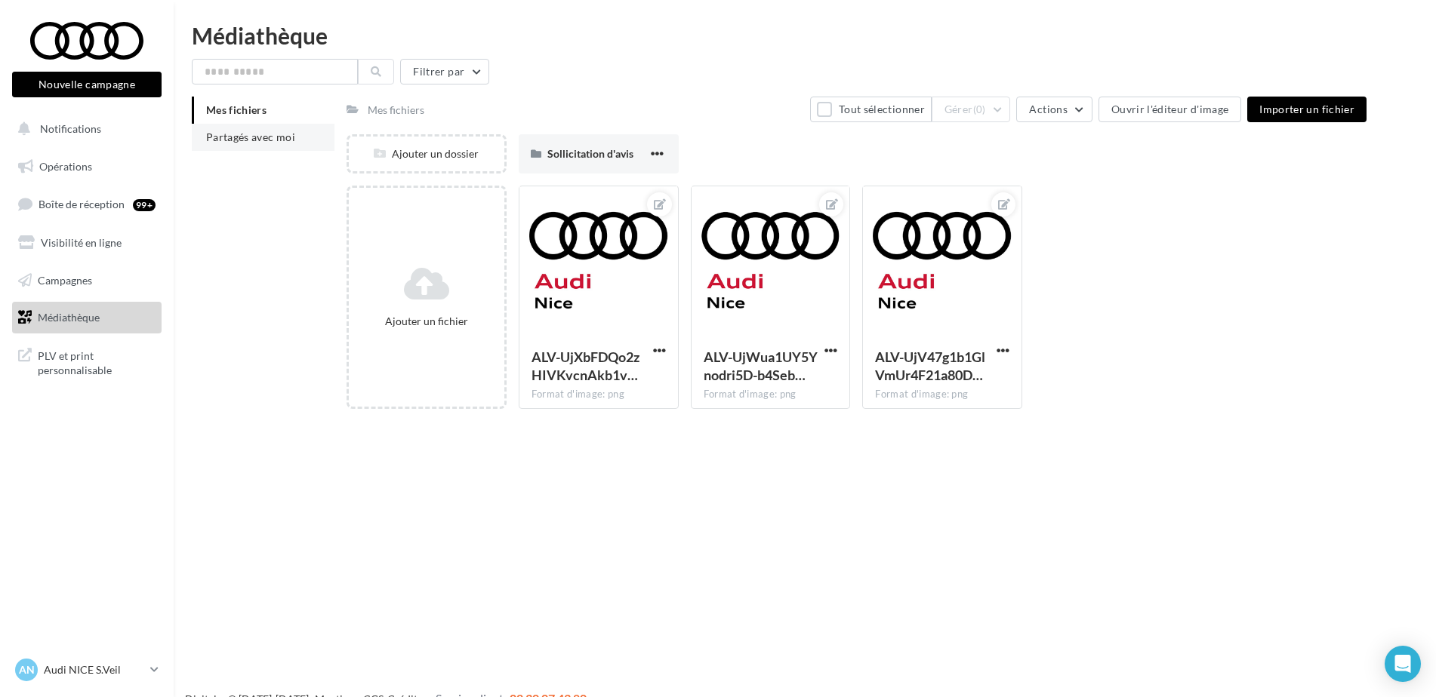
click at [251, 144] on li "Partagés avec moi" at bounding box center [263, 137] width 143 height 27
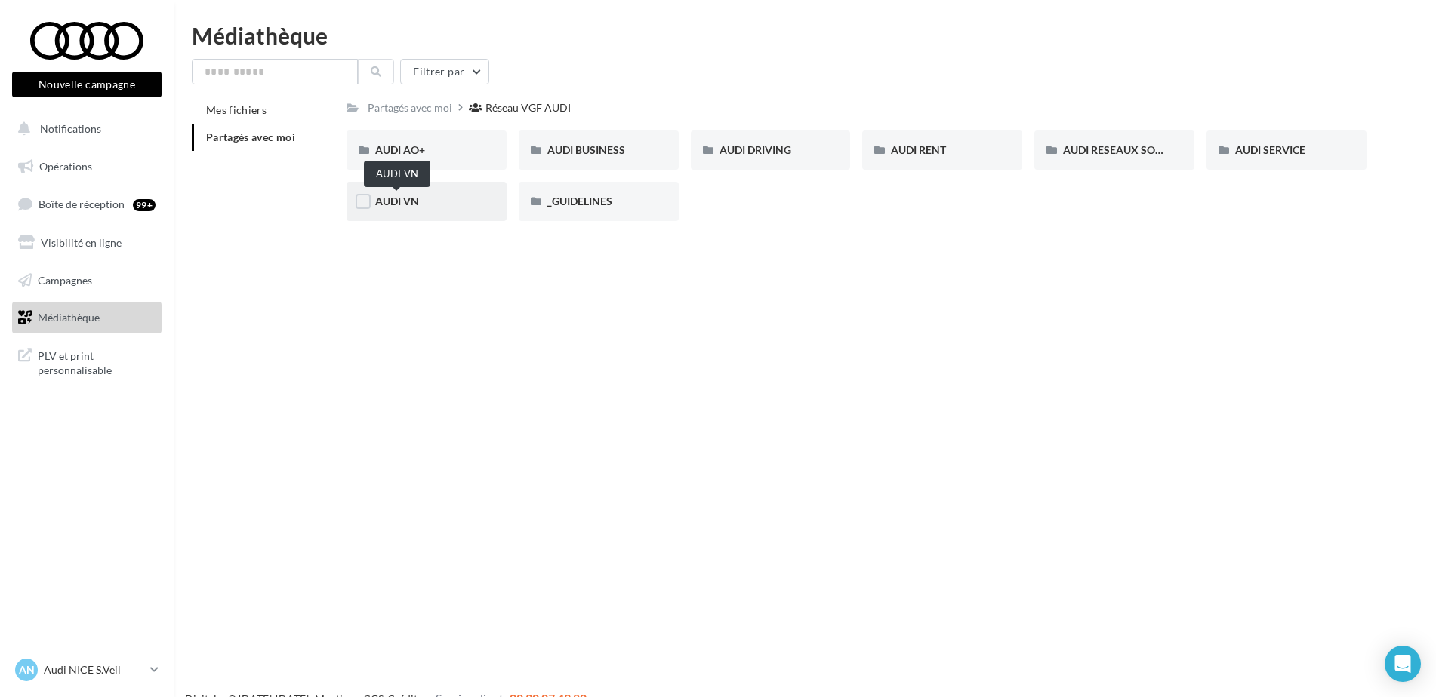
click at [376, 208] on span "AUDI VN" at bounding box center [397, 201] width 44 height 13
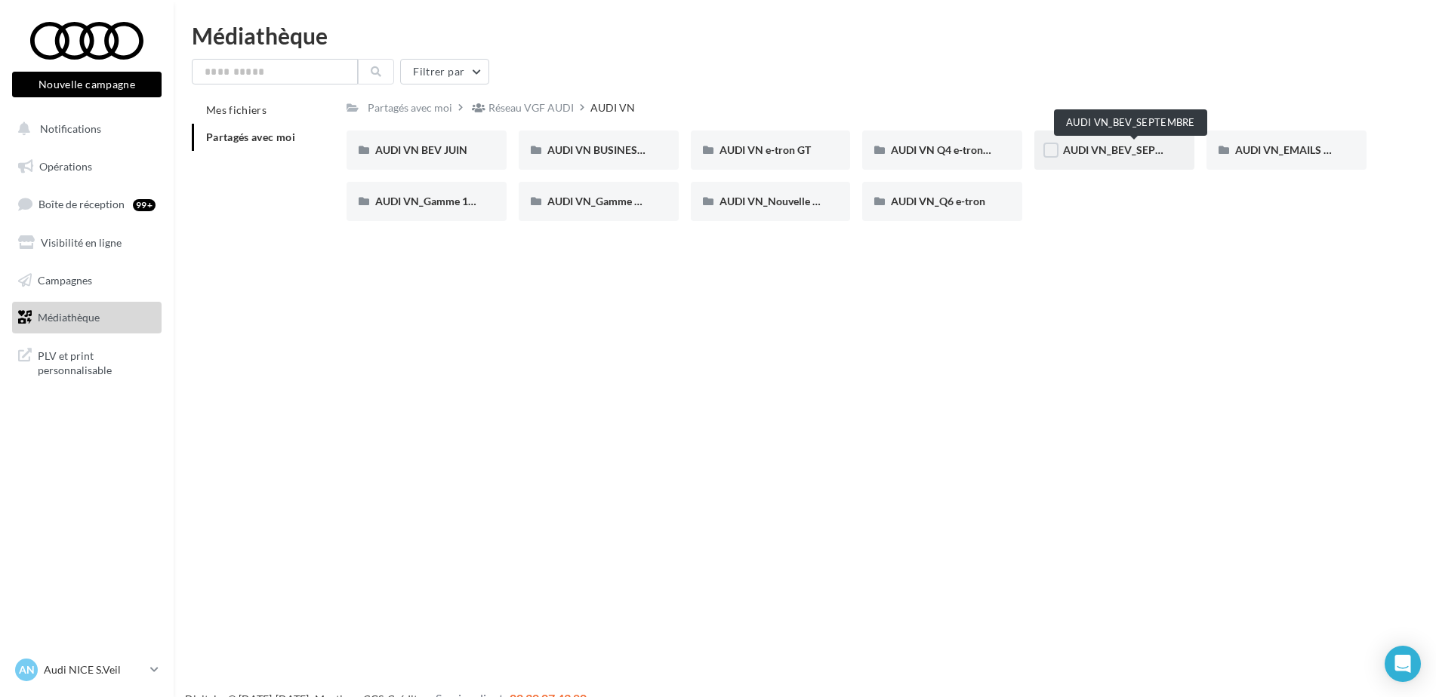
click at [1105, 150] on span "AUDI VN_BEV_SEPTEMBRE" at bounding box center [1130, 149] width 134 height 13
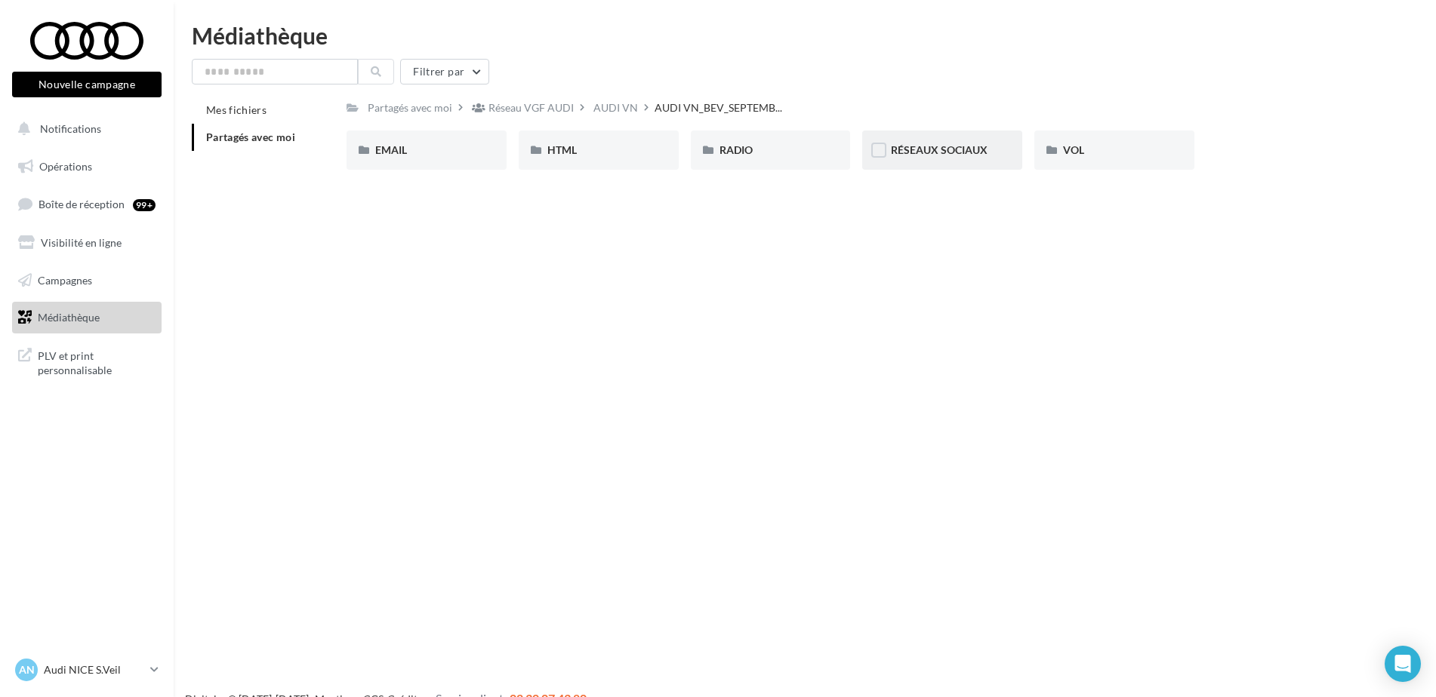
click at [926, 161] on div "RÉSEAUX SOCIAUX" at bounding box center [942, 150] width 160 height 39
click at [593, 147] on span "Q4 e-tron" at bounding box center [570, 149] width 46 height 13
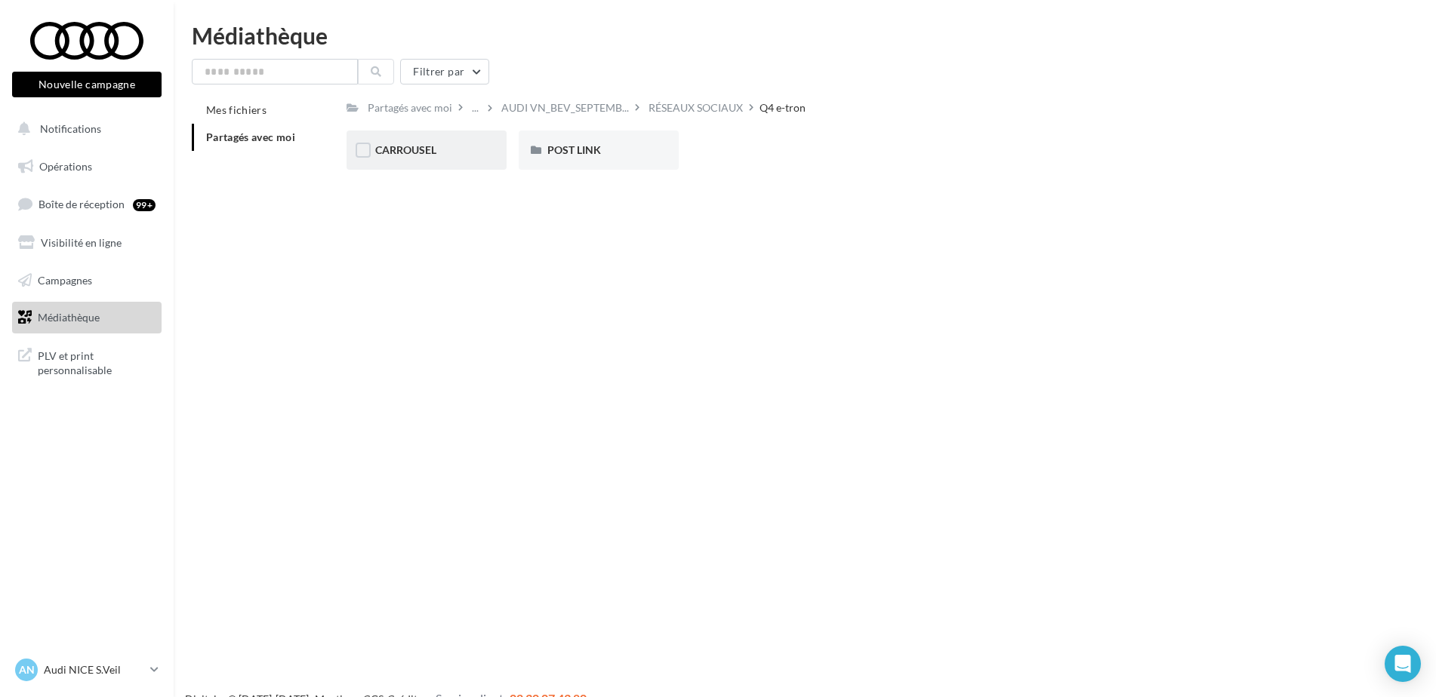
click at [451, 143] on div "CARROUSEL" at bounding box center [426, 150] width 103 height 15
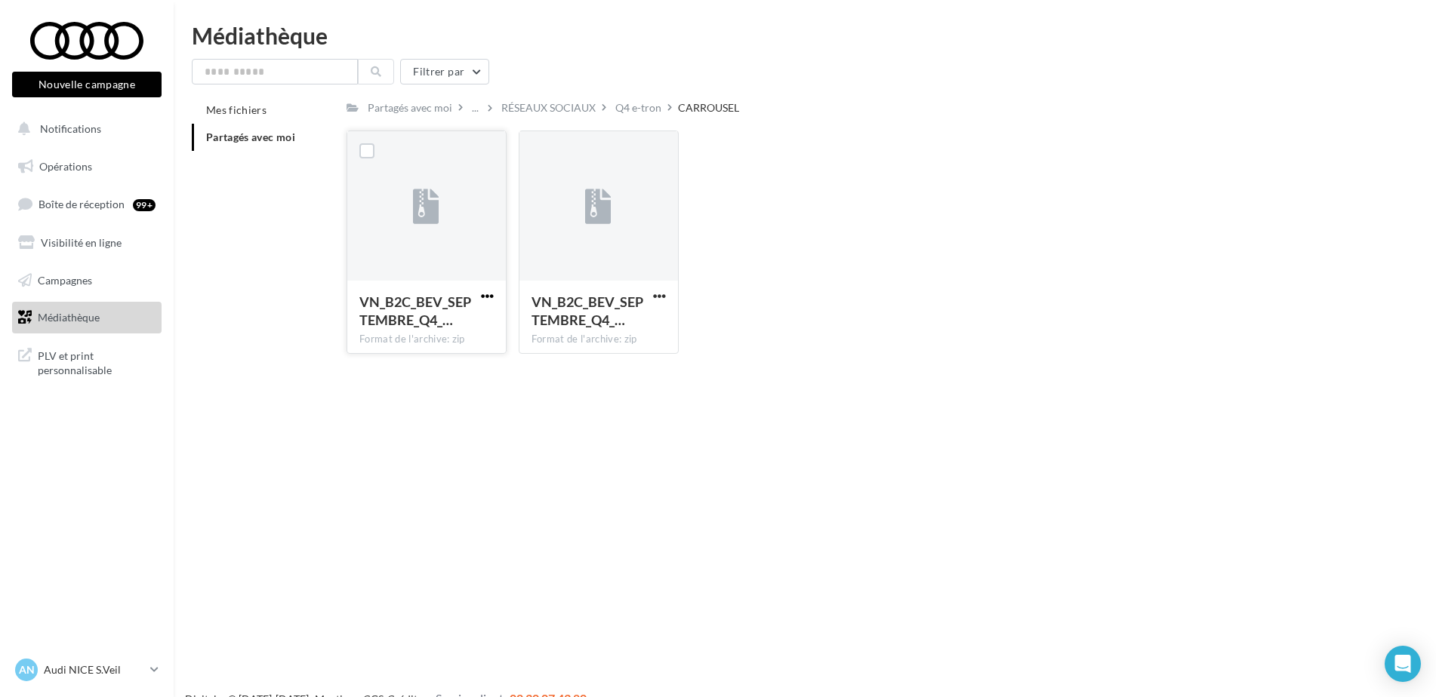
click at [488, 295] on span "button" at bounding box center [487, 296] width 13 height 13
click at [452, 513] on div "Nouvelle campagne Nouvelle campagne Notifications Opérations Boîte de réception…" at bounding box center [718, 372] width 1436 height 697
click at [483, 294] on span "button" at bounding box center [487, 296] width 13 height 13
click at [420, 328] on button "Télécharger" at bounding box center [421, 325] width 151 height 39
